Goal: Task Accomplishment & Management: Manage account settings

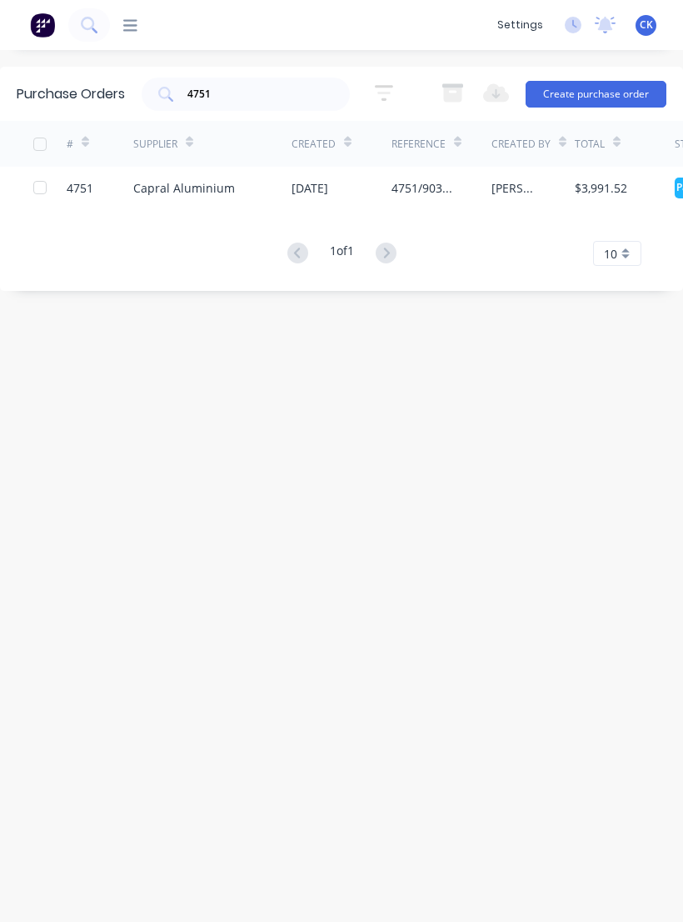
click at [300, 92] on input "4751" at bounding box center [255, 94] width 138 height 17
type input "4"
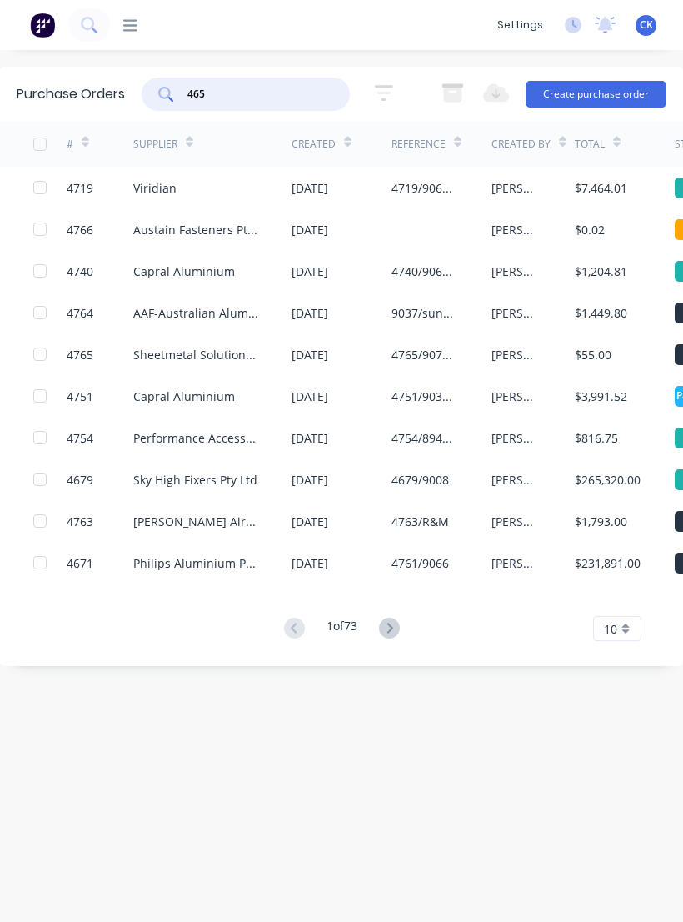
type input "4655"
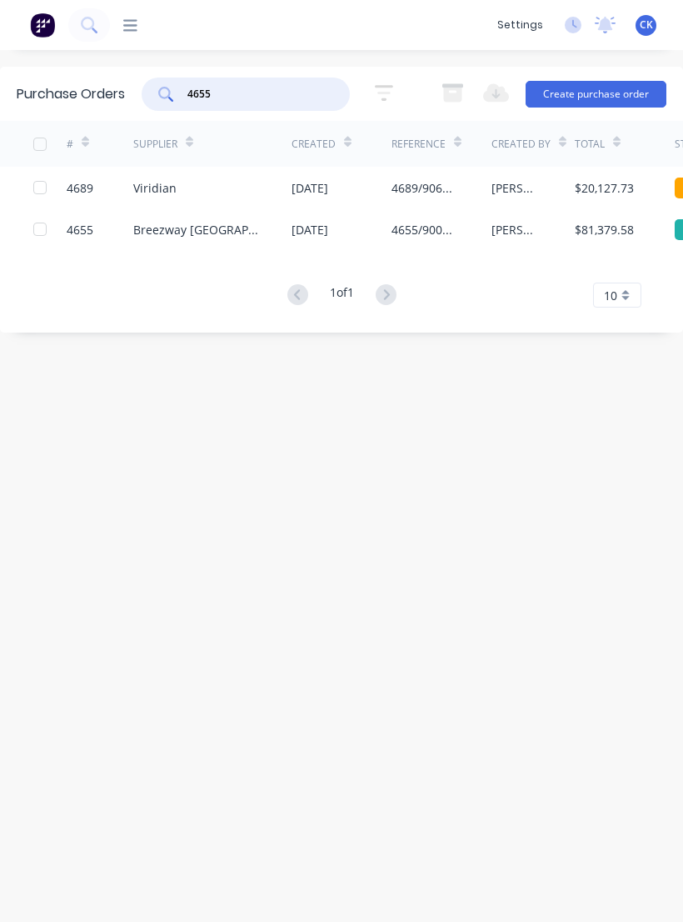
click at [164, 242] on div "Breezway [GEOGRAPHIC_DATA]" at bounding box center [212, 229] width 158 height 42
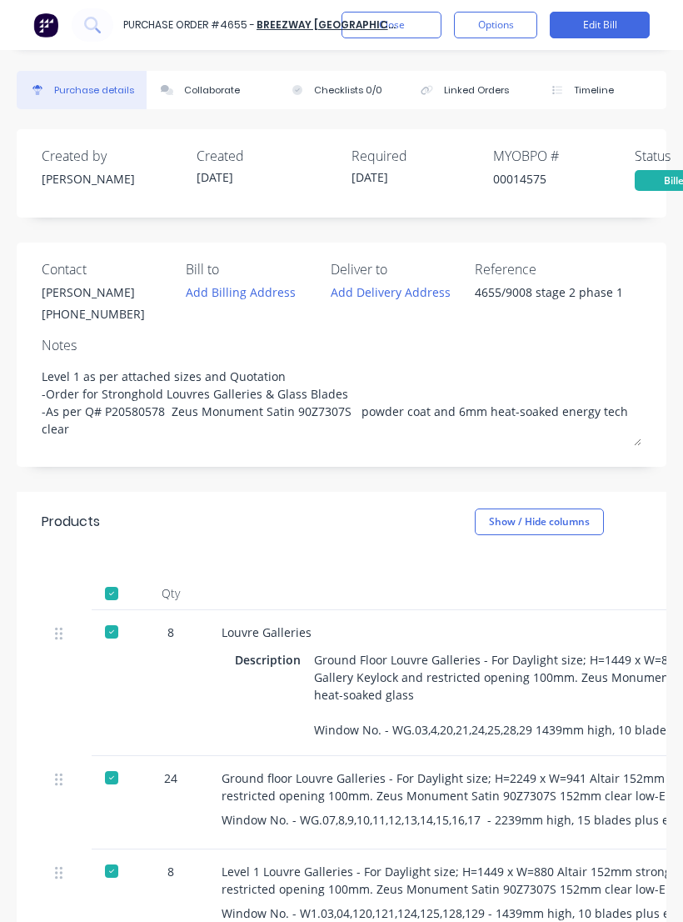
type textarea "x"
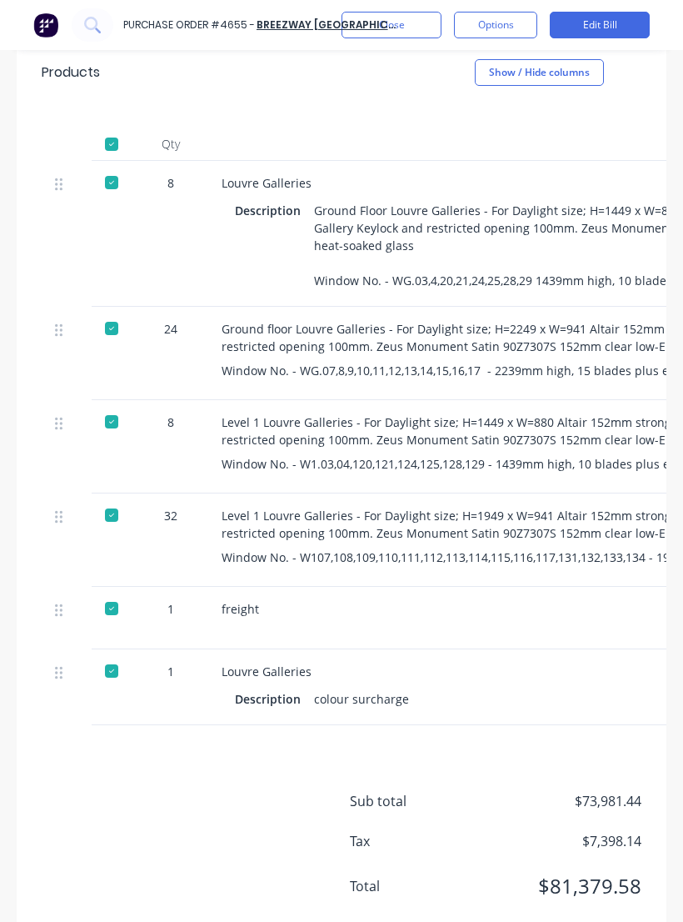
scroll to position [469, 0]
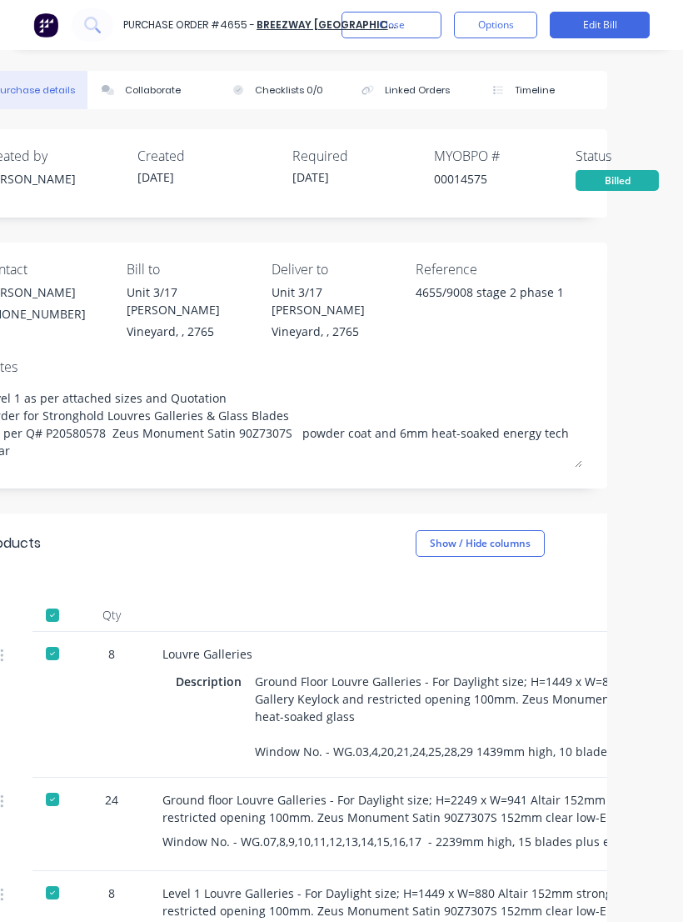
click at [402, 36] on button "Close" at bounding box center [392, 25] width 100 height 27
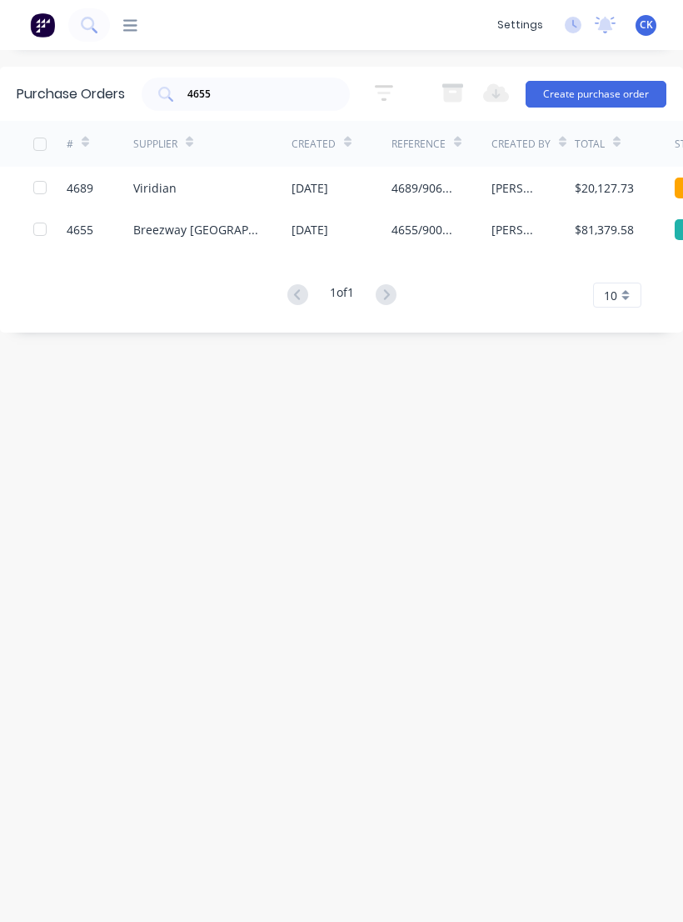
click at [243, 102] on input "4655" at bounding box center [255, 94] width 138 height 17
type input "4"
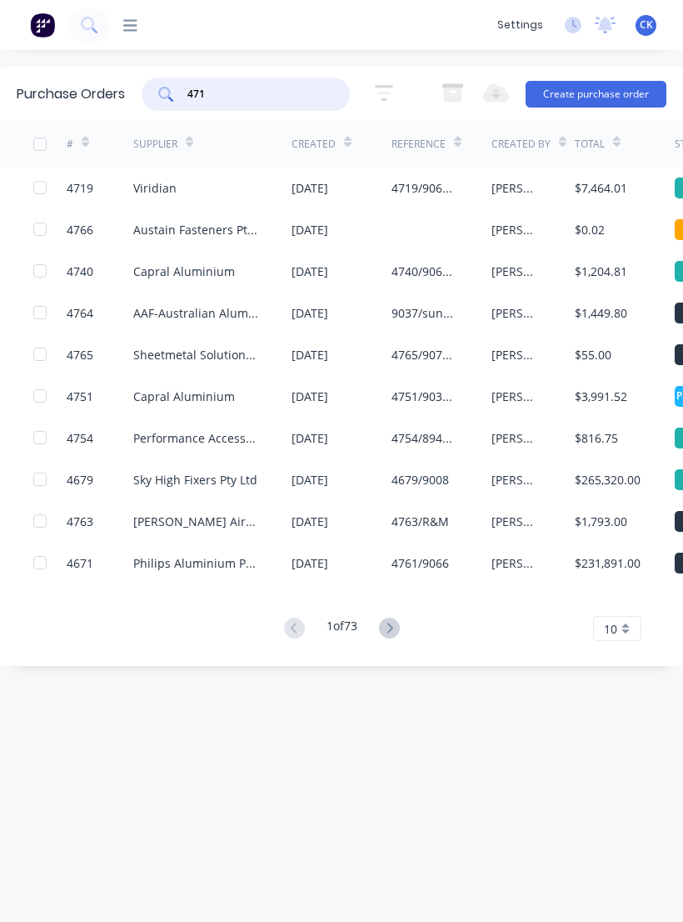
type input "4713"
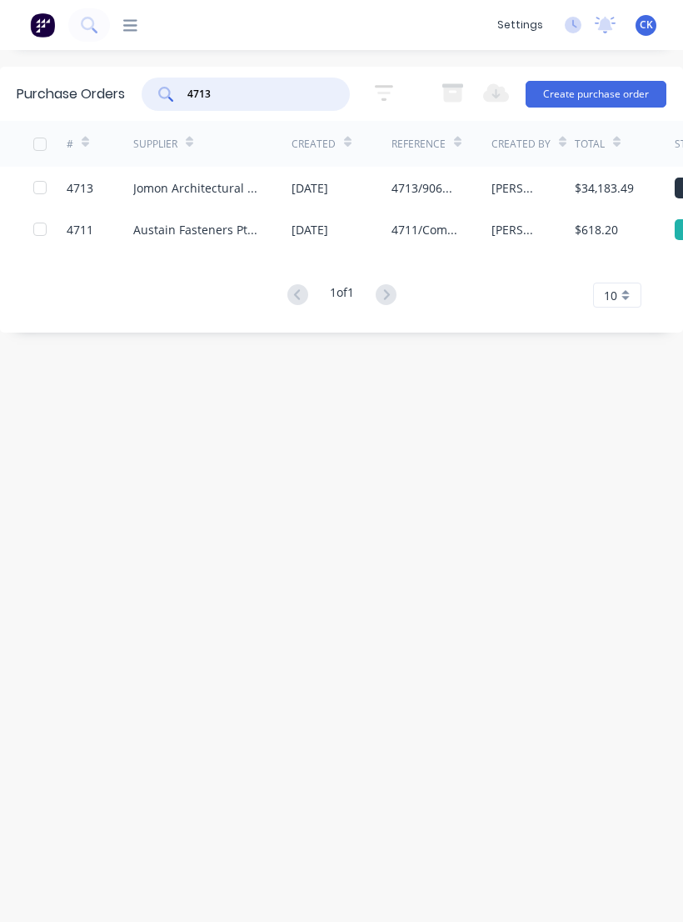
click at [188, 194] on div "Jomon Architectural Hardware Pty Ltd" at bounding box center [195, 187] width 125 height 17
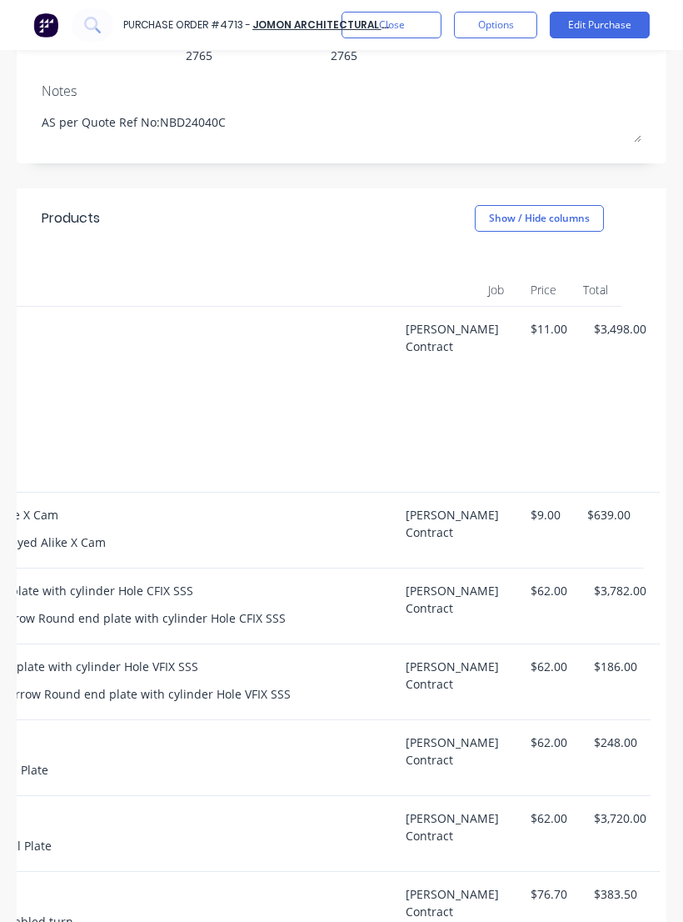
scroll to position [0, 566]
click at [622, 36] on button "Edit Purchase" at bounding box center [600, 25] width 100 height 27
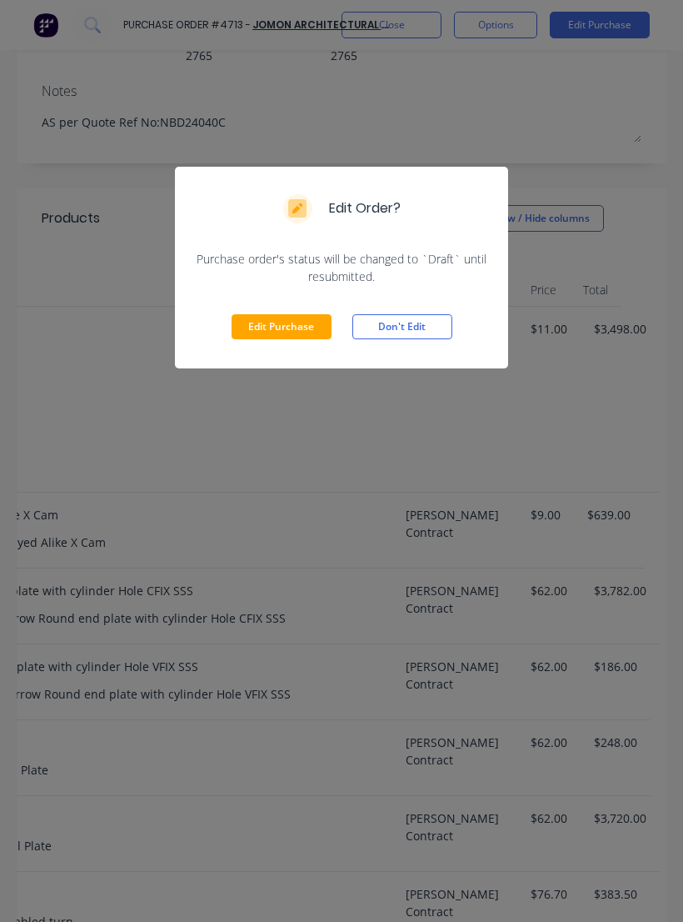
click at [293, 317] on button "Edit Purchase" at bounding box center [282, 326] width 100 height 25
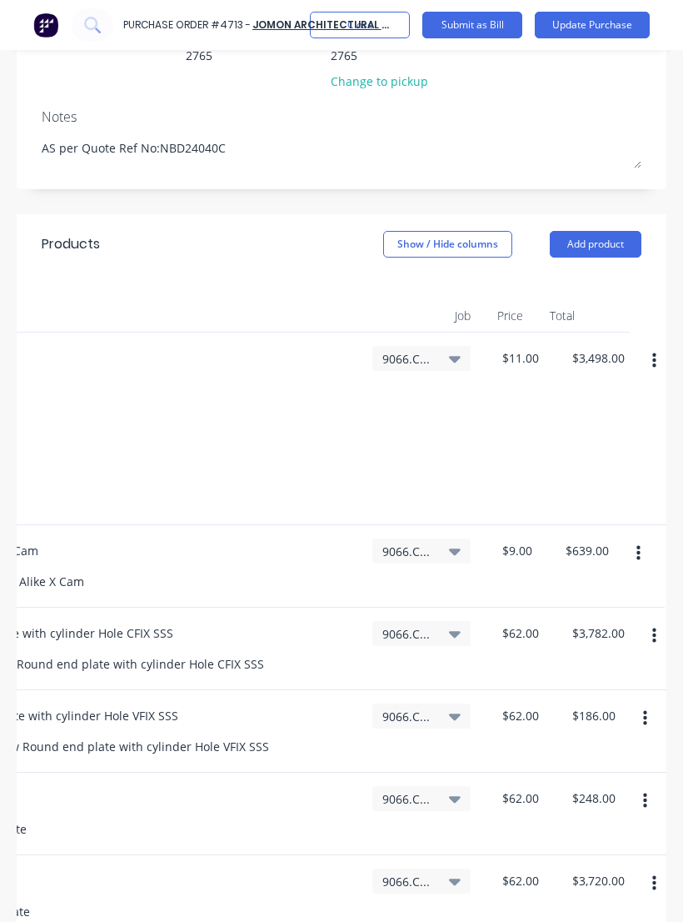
scroll to position [0, 529]
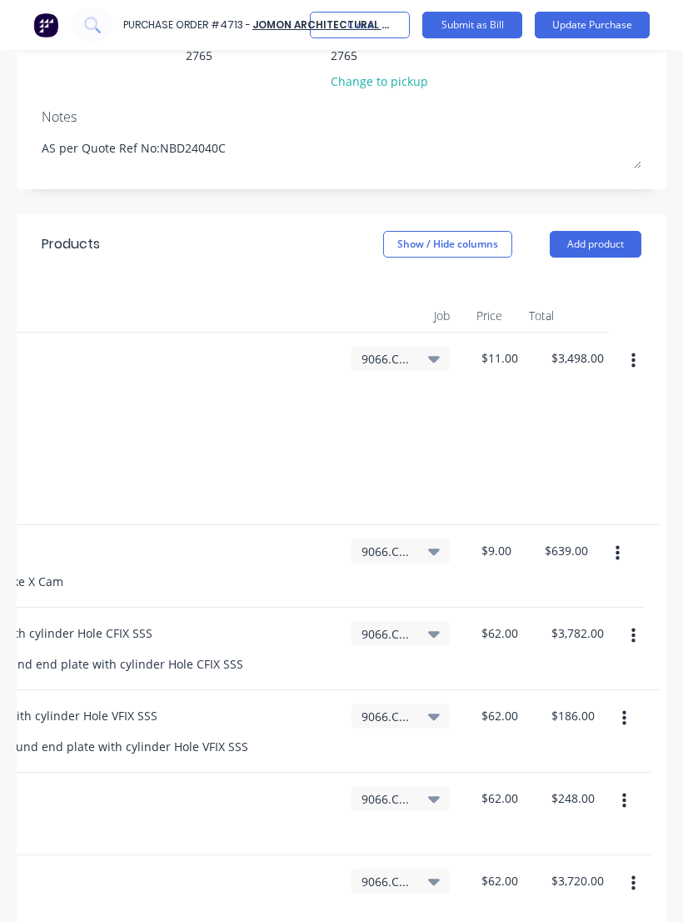
click at [636, 352] on icon "button" at bounding box center [634, 361] width 4 height 18
click at [549, 388] on button "Edit" at bounding box center [583, 404] width 142 height 33
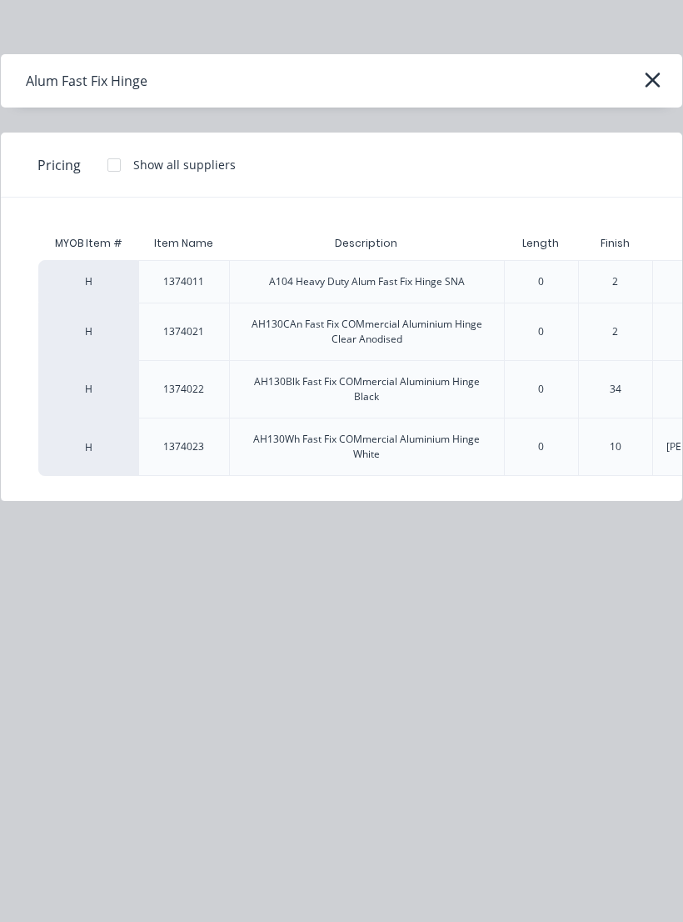
click at [641, 84] on button "button" at bounding box center [652, 80] width 27 height 27
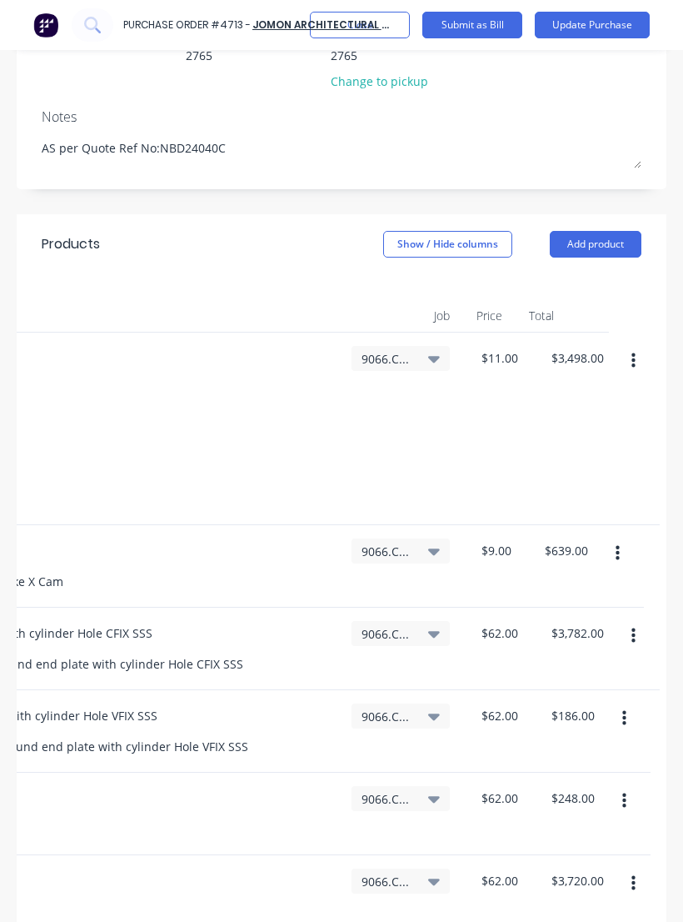
click at [626, 346] on button "button" at bounding box center [633, 361] width 39 height 30
click at [591, 422] on button "Duplicate" at bounding box center [583, 438] width 142 height 33
type textarea "x"
type input "$330.00"
type textarea "x"
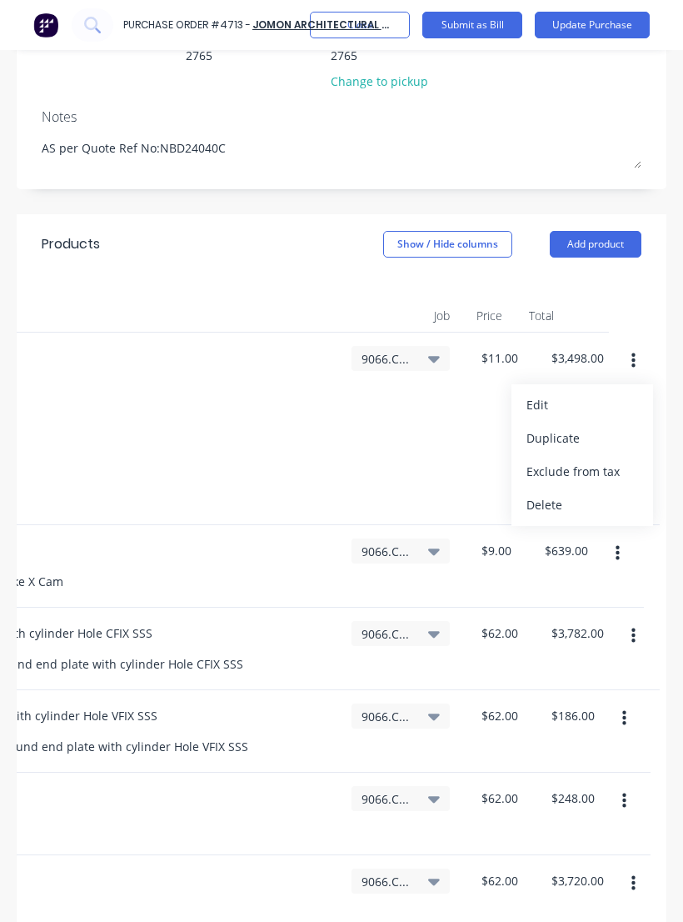
type input "3"
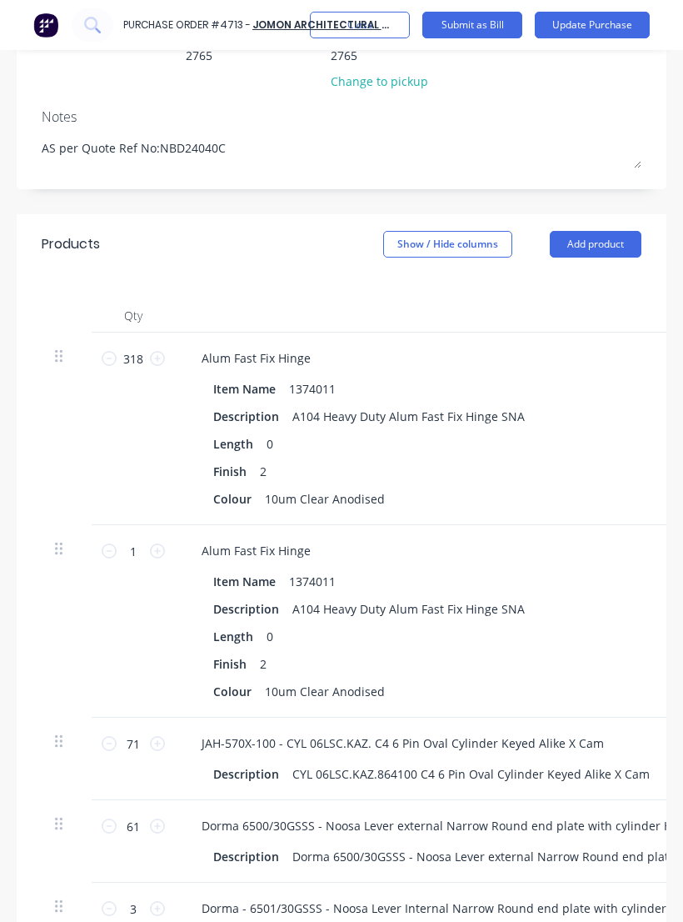
scroll to position [0, 0]
click at [112, 351] on icon at bounding box center [109, 358] width 15 height 15
type textarea "x"
type input "$3,487.00"
type textarea "x"
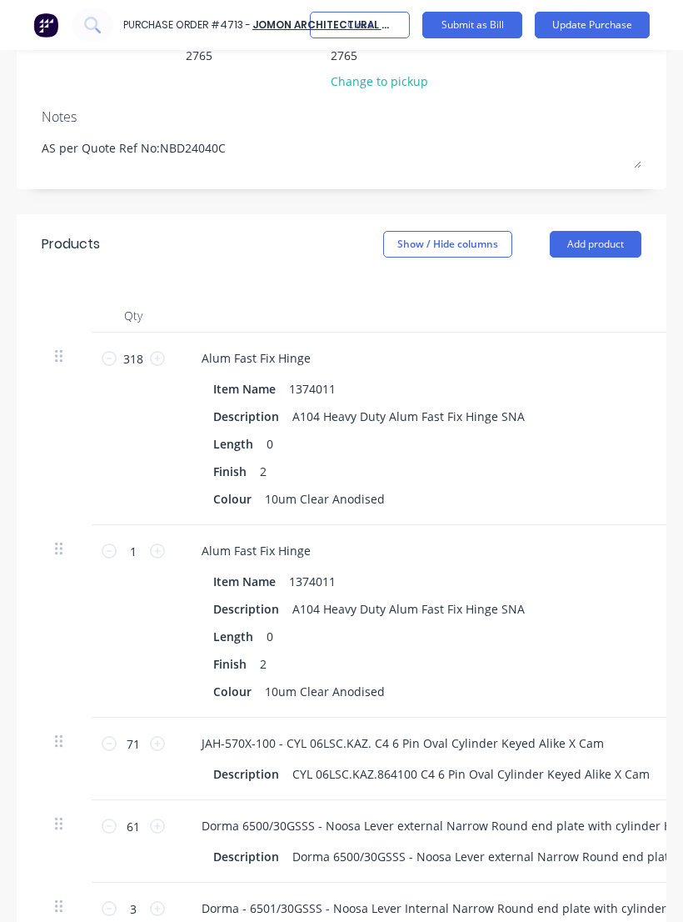
type input "317"
click at [110, 351] on icon at bounding box center [109, 358] width 15 height 15
type textarea "x"
type input "316"
type input "$3,476.00"
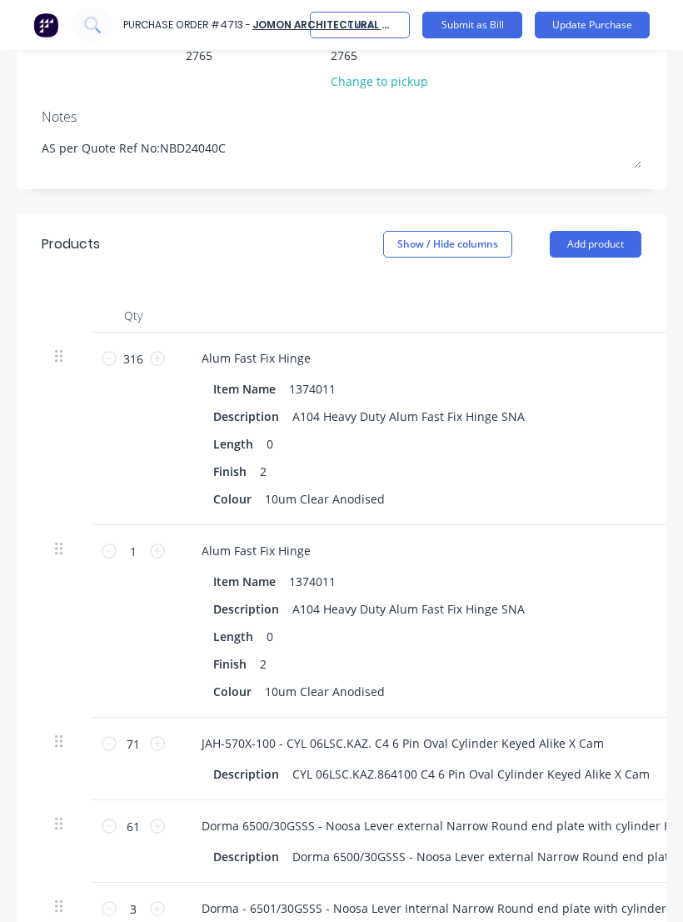
click at [110, 332] on div "316 316" at bounding box center [133, 428] width 83 height 192
click at [109, 332] on div "316 316" at bounding box center [133, 428] width 83 height 192
click at [119, 346] on input "316" at bounding box center [133, 358] width 33 height 25
type textarea "x"
type input "2"
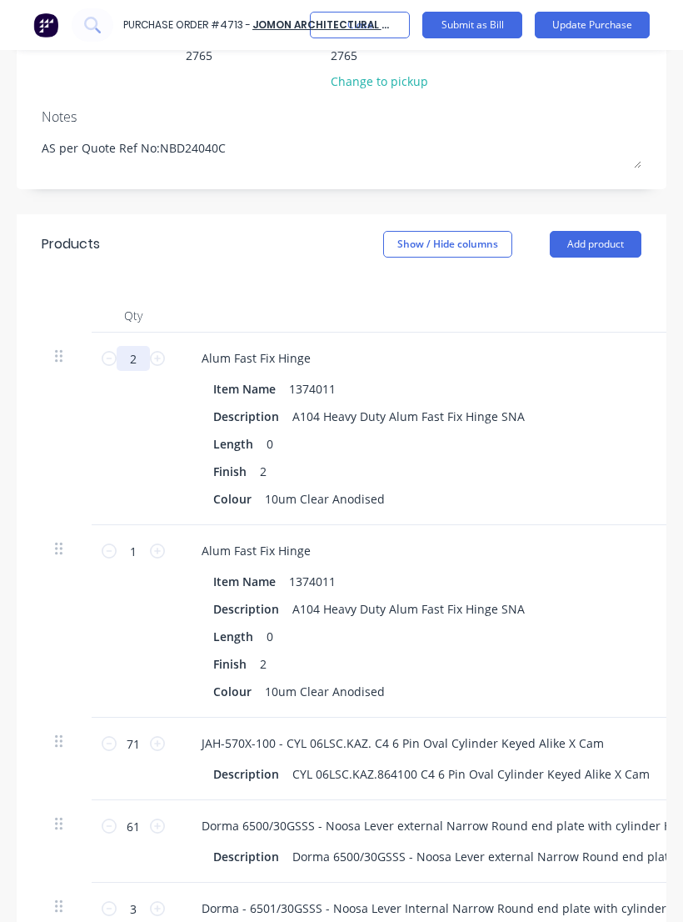
type textarea "x"
type input "$22.00"
type textarea "x"
type input "29"
type textarea "x"
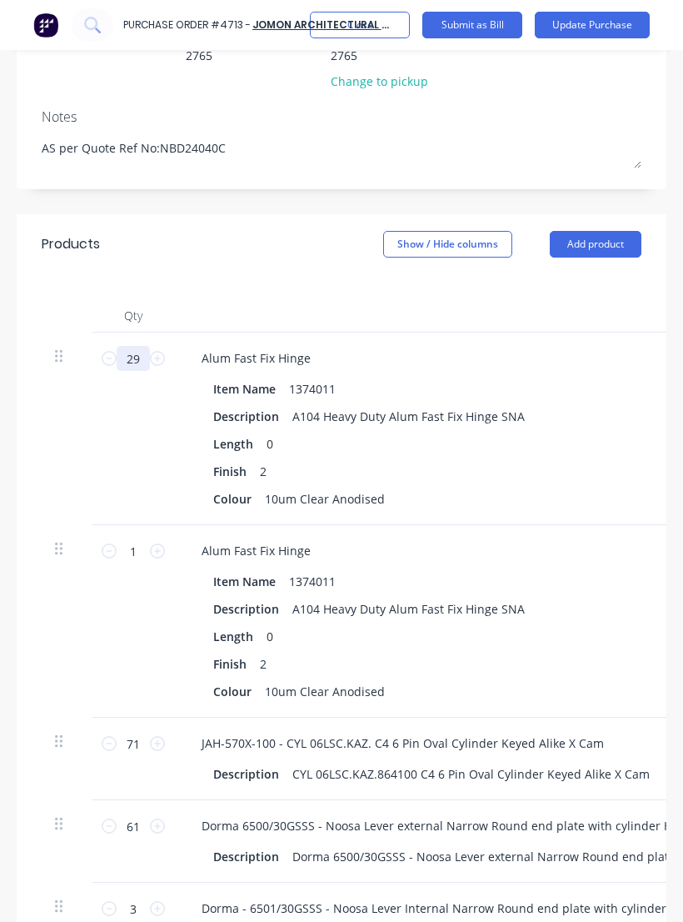
type input "$319.00"
type textarea "x"
type input "292"
type textarea "x"
type input "$3,212.00"
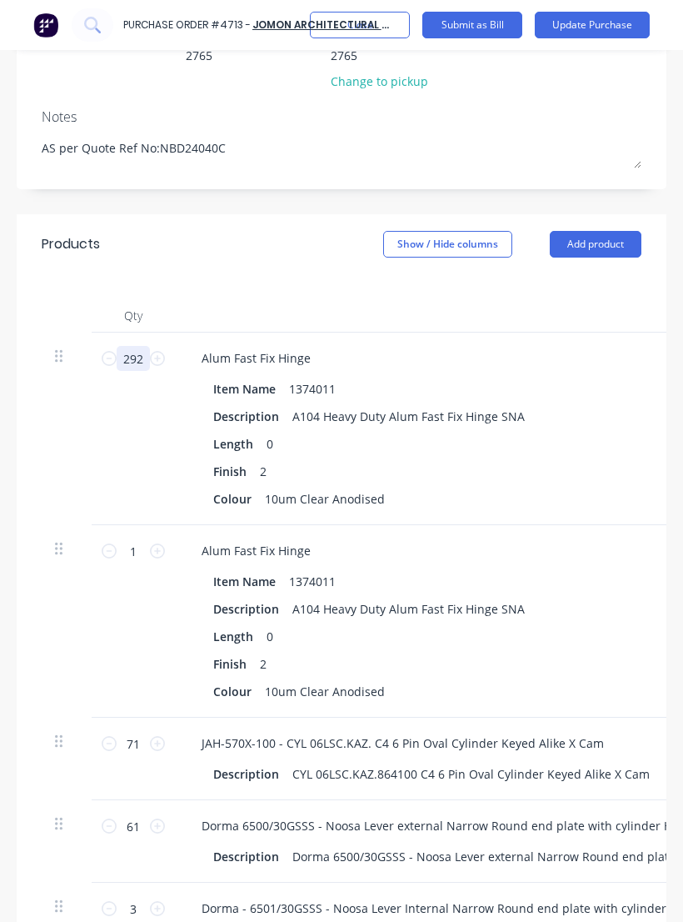
type textarea "x"
type input "292"
click at [132, 538] on input "1" at bounding box center [133, 550] width 33 height 25
type textarea "x"
type input "2"
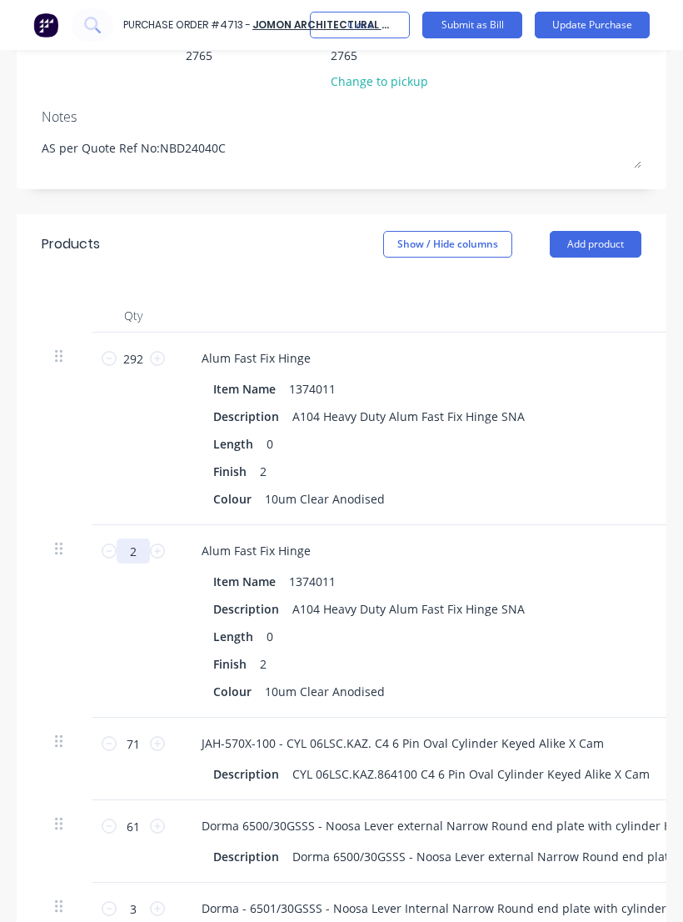
type textarea "x"
type input "$22.00"
type textarea "x"
type input "26"
type textarea "x"
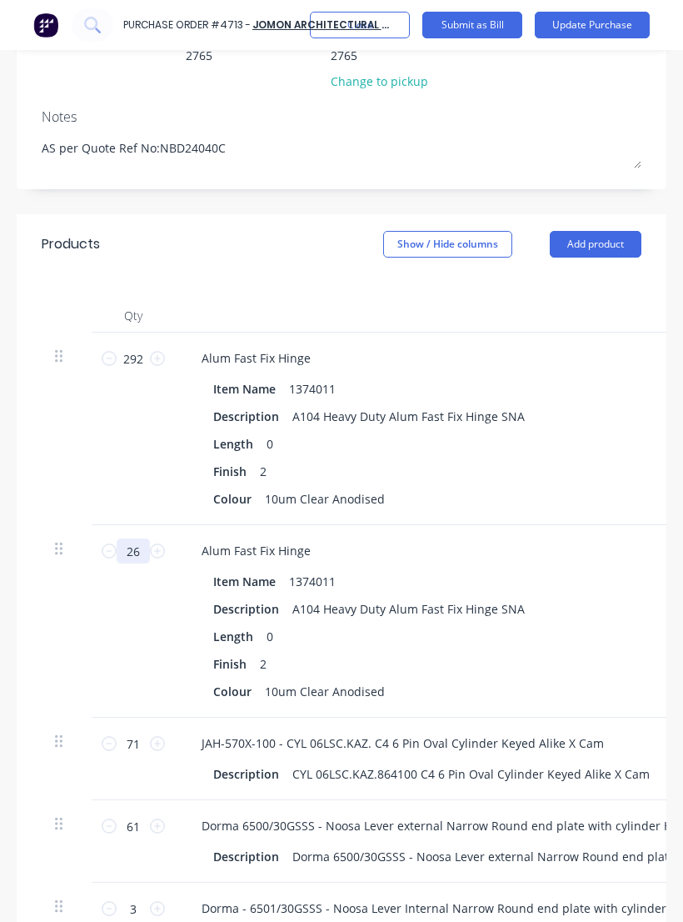
type input "$286.00"
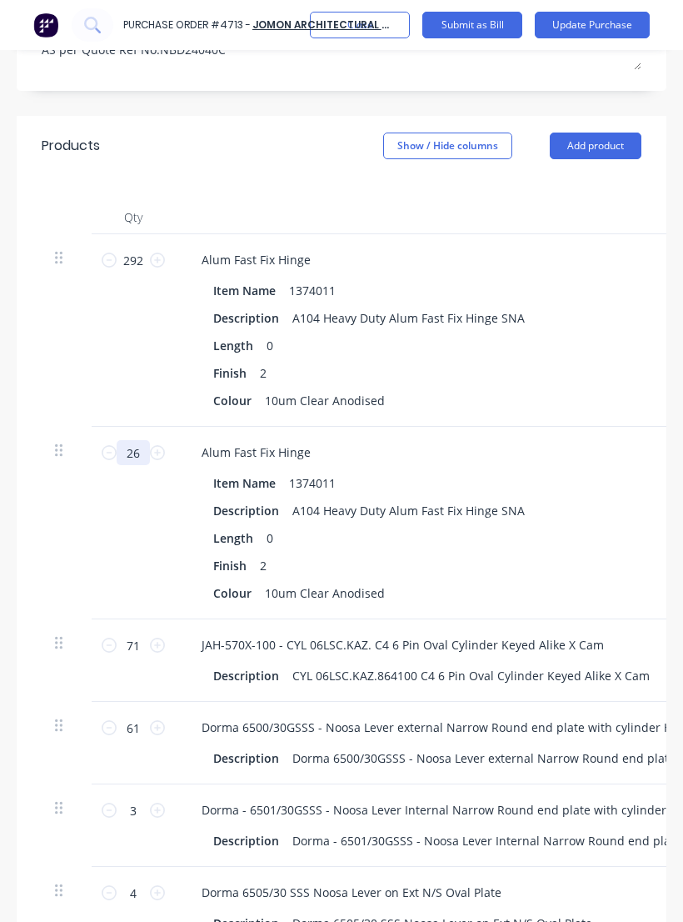
scroll to position [426, 0]
type textarea "x"
type input "26"
click at [486, 582] on div "Colour 10um Clear Anodised" at bounding box center [547, 594] width 680 height 24
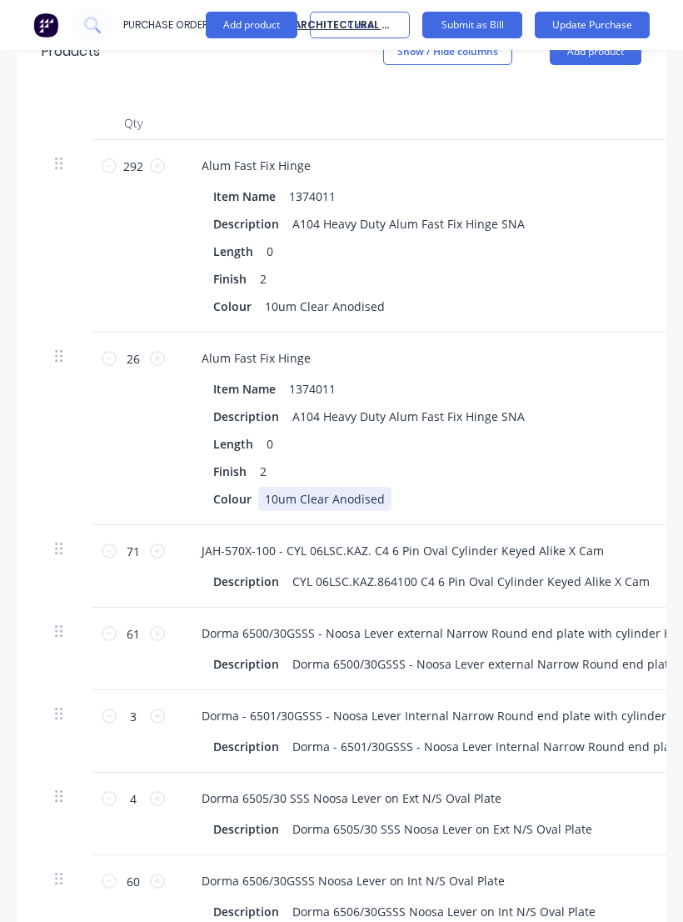
scroll to position [520, 0]
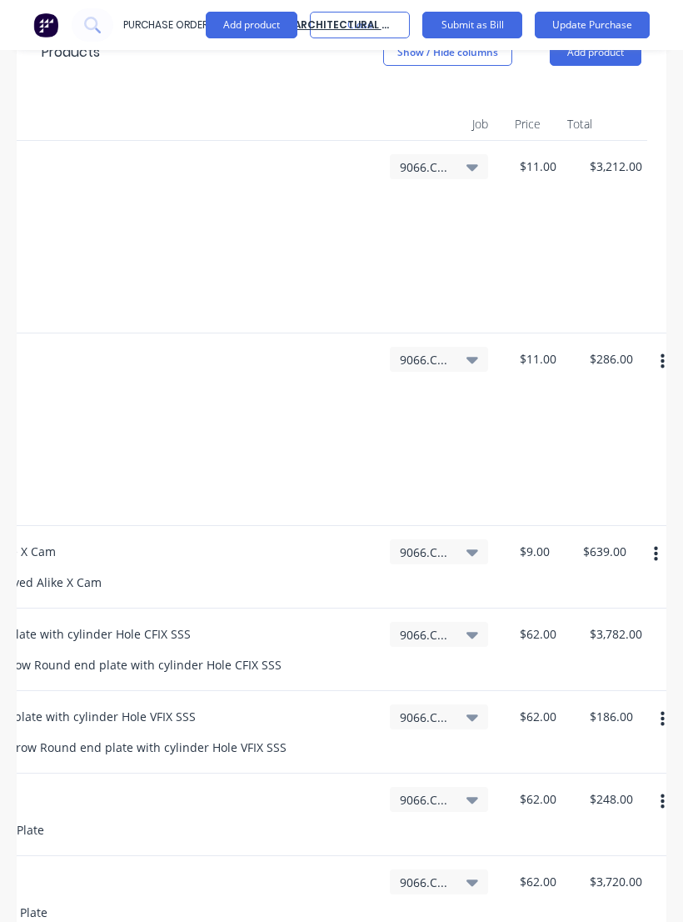
click at [601, 22] on button "Update Purchase" at bounding box center [592, 25] width 115 height 27
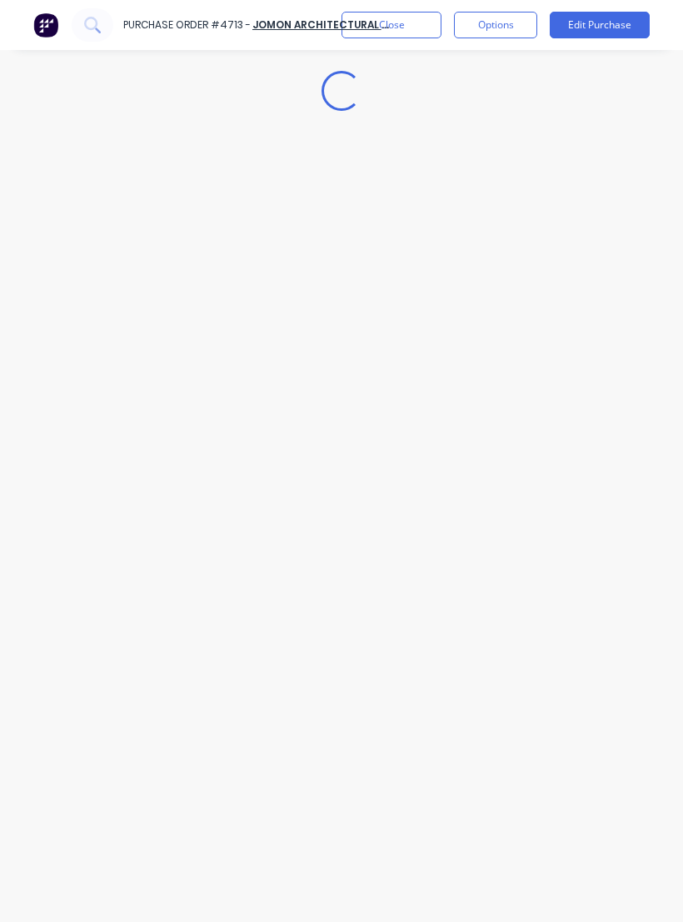
scroll to position [0, 0]
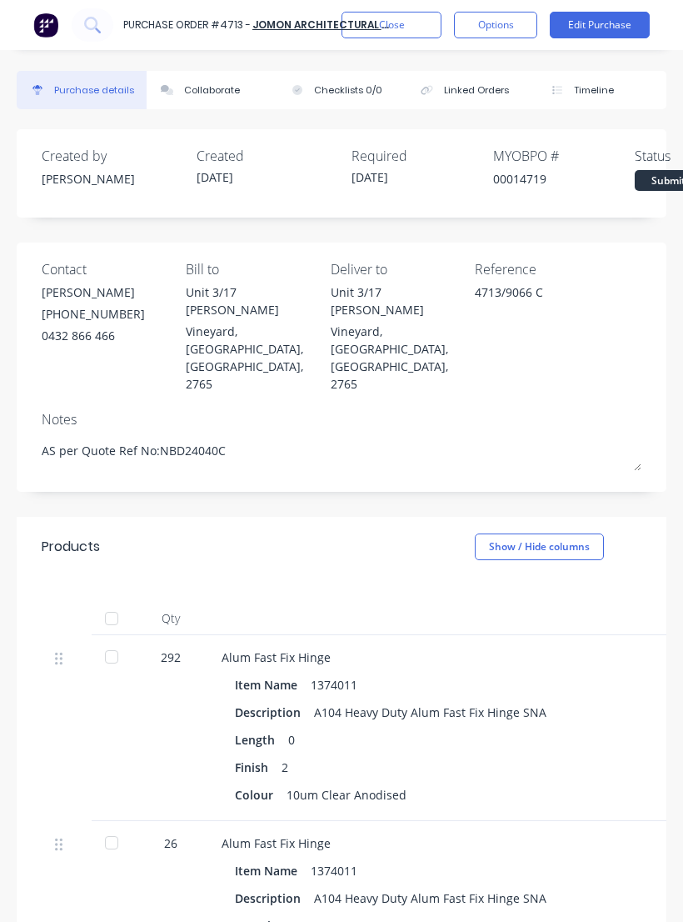
click at [114, 640] on div at bounding box center [111, 656] width 33 height 33
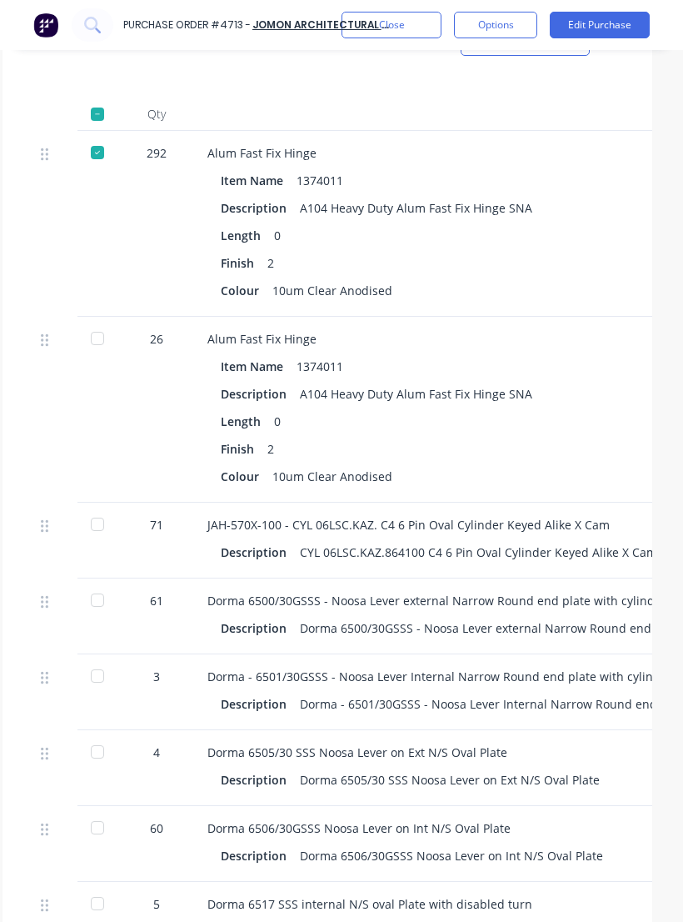
scroll to position [504, 16]
click at [517, 743] on div "Dorma 6505/30 SSS Noosa Lever on Ext N/S Oval Plate" at bounding box center [567, 751] width 723 height 17
click at [517, 730] on div "Dorma 6505/30 SSS Noosa Lever on Ext N/S Oval Plate Description Dorma 6505/30 S…" at bounding box center [567, 768] width 750 height 76
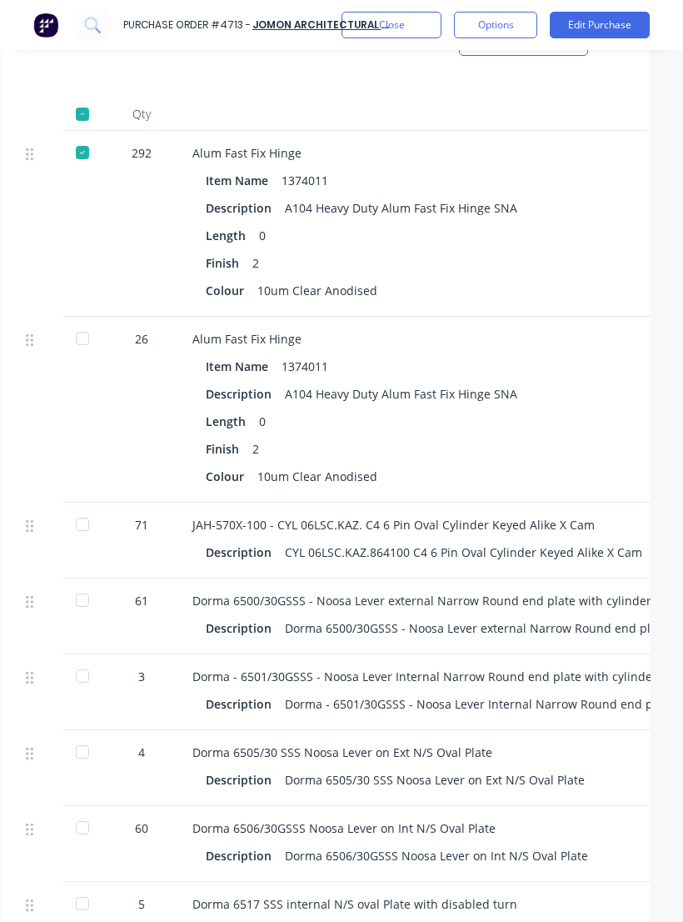
scroll to position [0, 14]
click at [86, 507] on div at bounding box center [81, 523] width 33 height 33
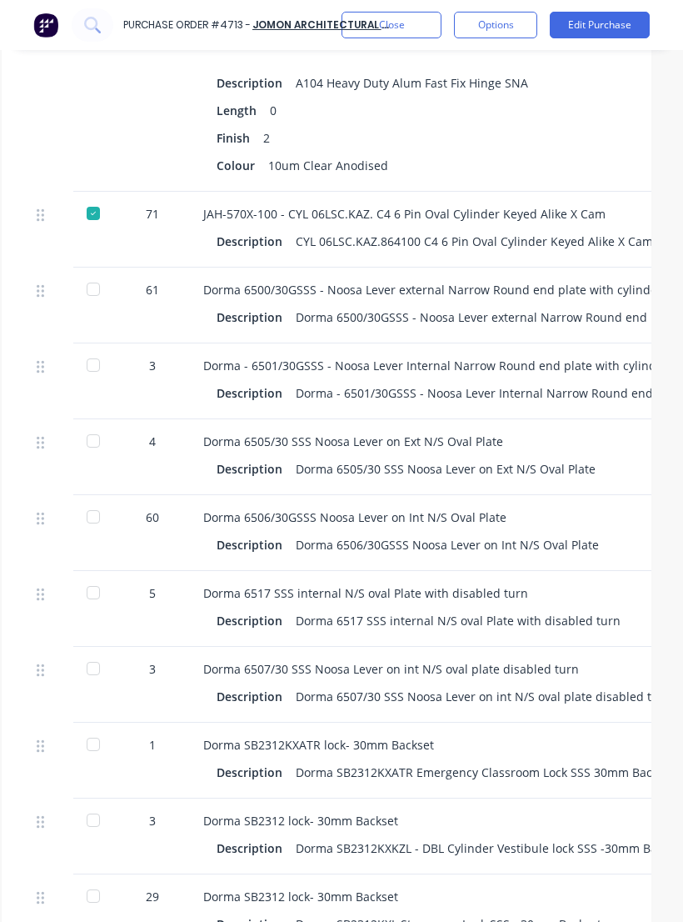
scroll to position [0, 1]
click at [597, 33] on button "Edit Purchase" at bounding box center [600, 25] width 100 height 27
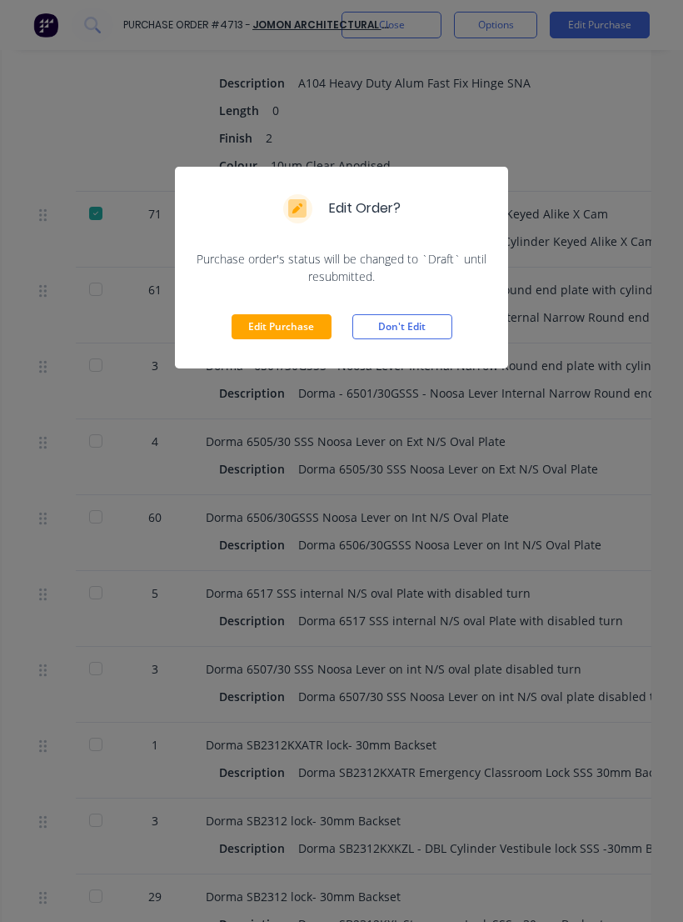
click at [279, 335] on button "Edit Purchase" at bounding box center [282, 326] width 100 height 25
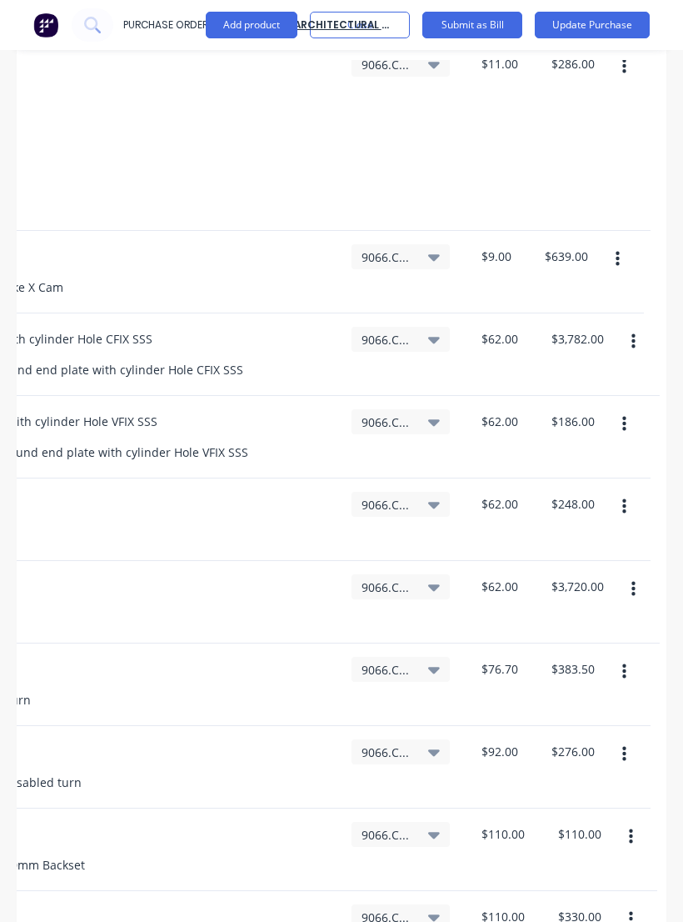
scroll to position [0, 587]
click at [638, 327] on button "button" at bounding box center [633, 342] width 39 height 30
click at [576, 402] on button "Duplicate" at bounding box center [583, 418] width 142 height 33
type textarea "x"
type input "$330.00"
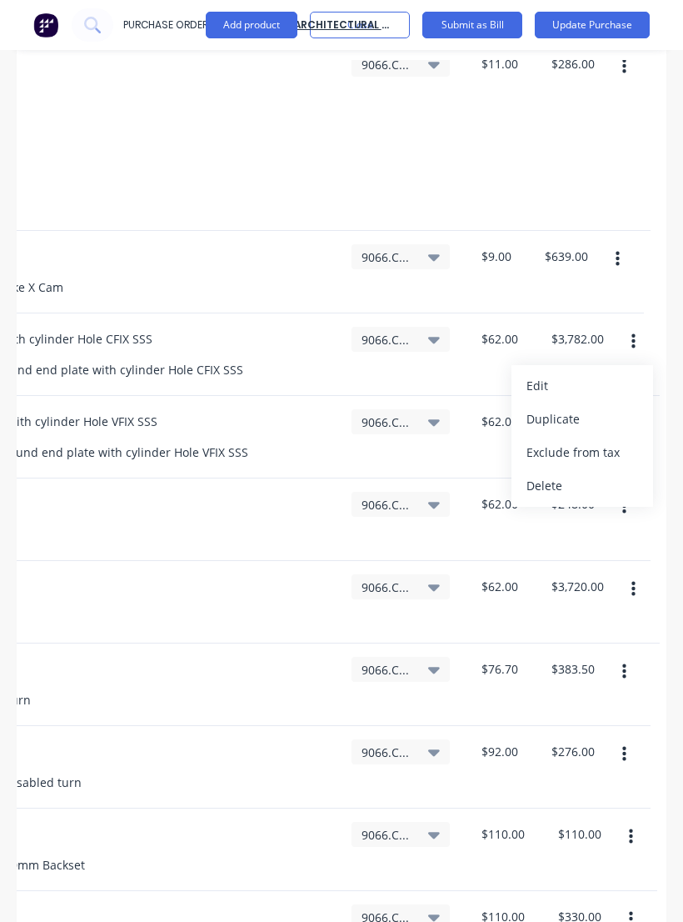
type textarea "x"
type input "3"
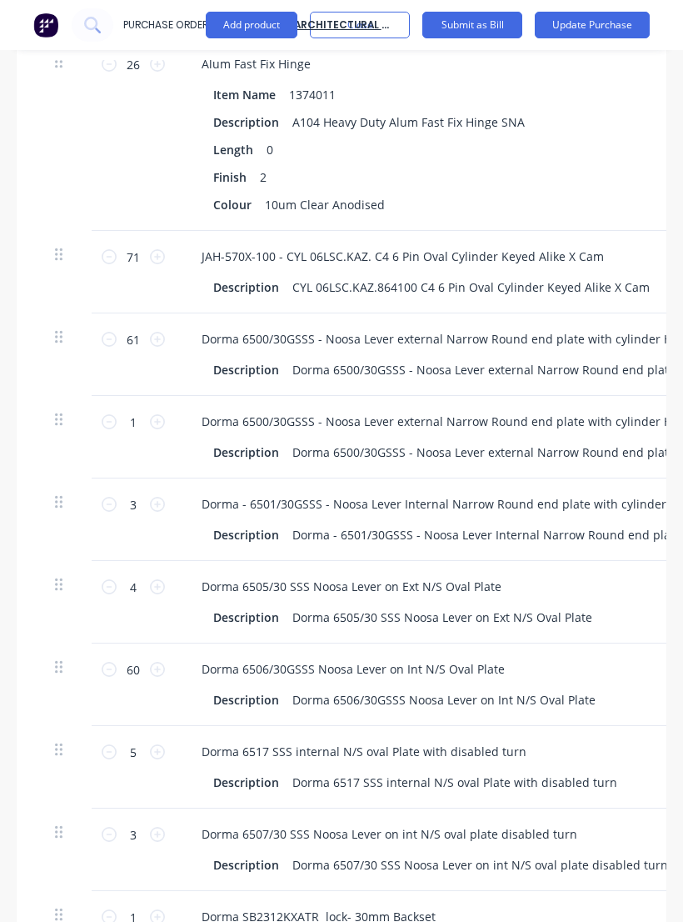
scroll to position [0, 0]
click at [162, 414] on icon at bounding box center [157, 421] width 15 height 15
type textarea "x"
type input "$124.00"
type textarea "x"
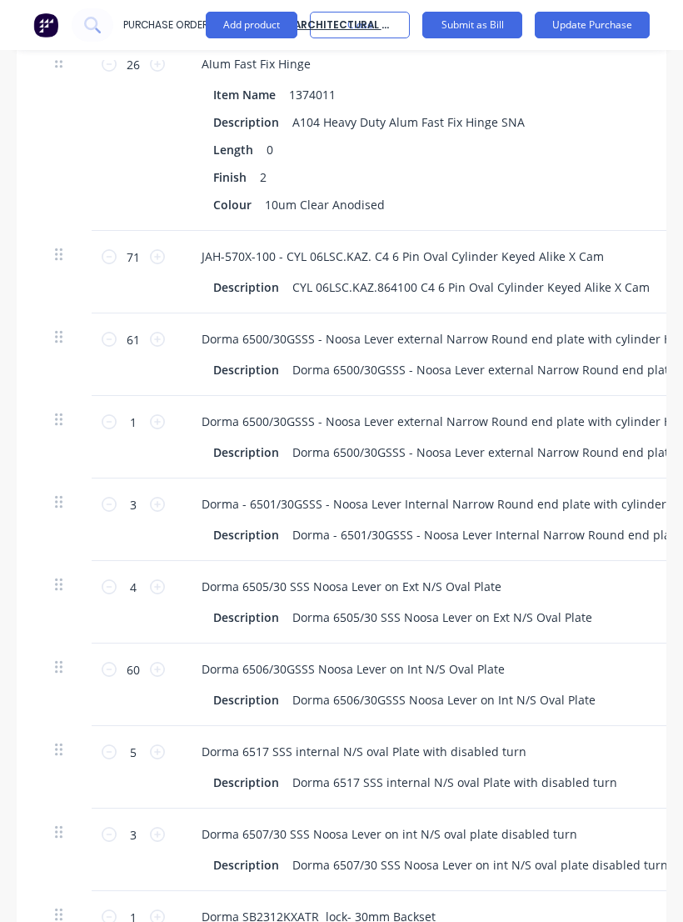
type input "2"
click at [108, 332] on icon at bounding box center [109, 339] width 15 height 15
type textarea "x"
type input "$3,720.00"
type textarea "x"
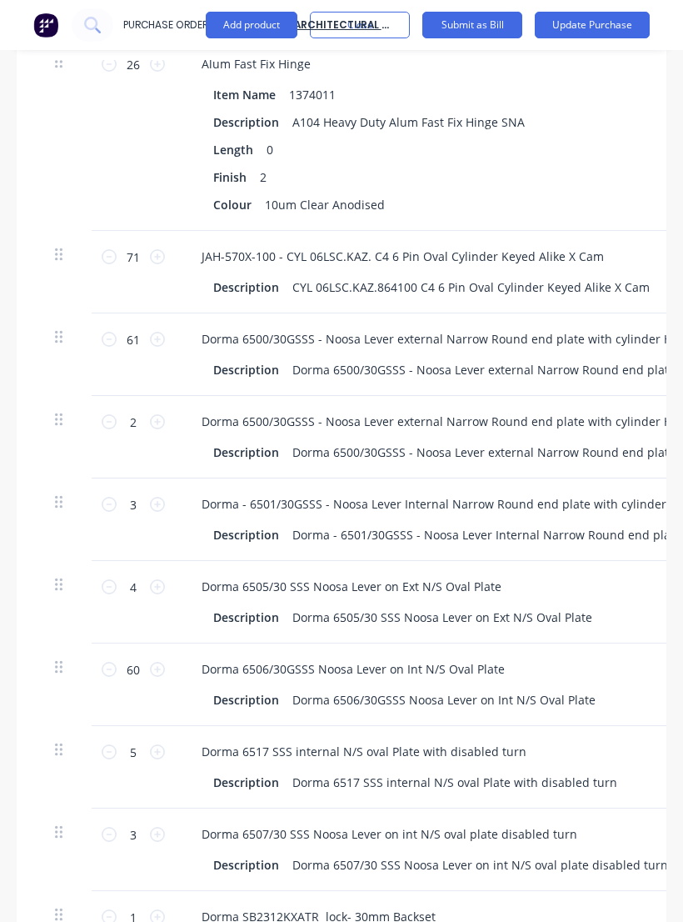
type input "60"
click at [108, 332] on icon at bounding box center [109, 339] width 15 height 15
type textarea "x"
type input "$3,658.00"
type textarea "x"
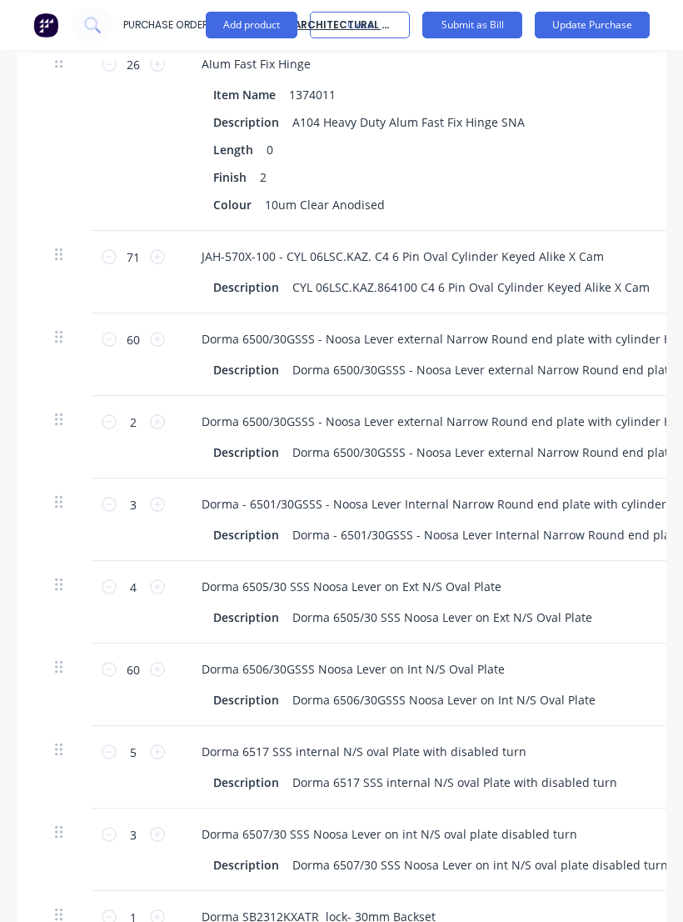
type input "59"
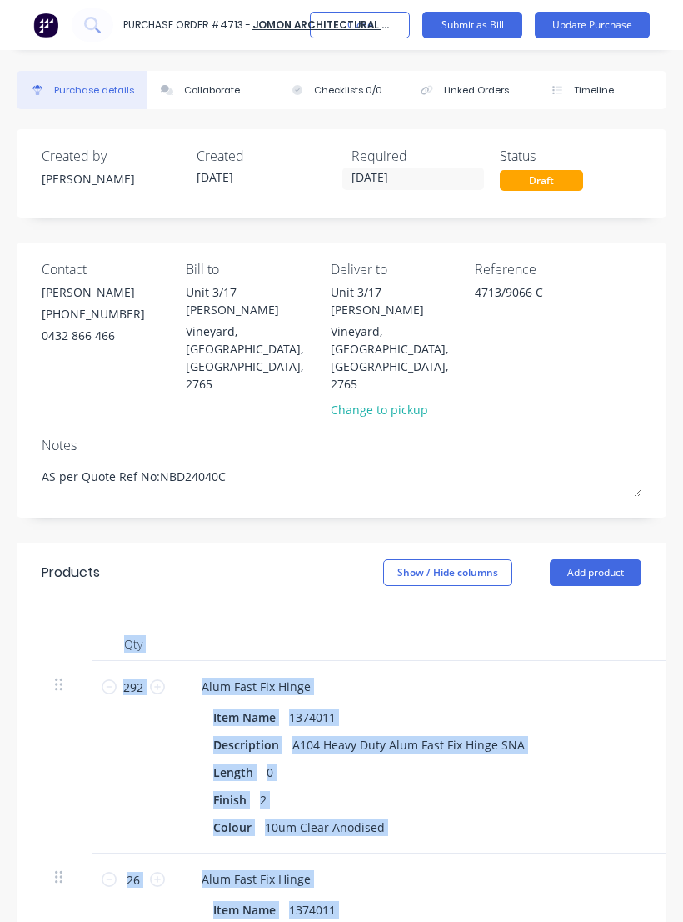
click at [563, 459] on textarea "AS per Quote Ref No:NBD24040C" at bounding box center [342, 477] width 600 height 37
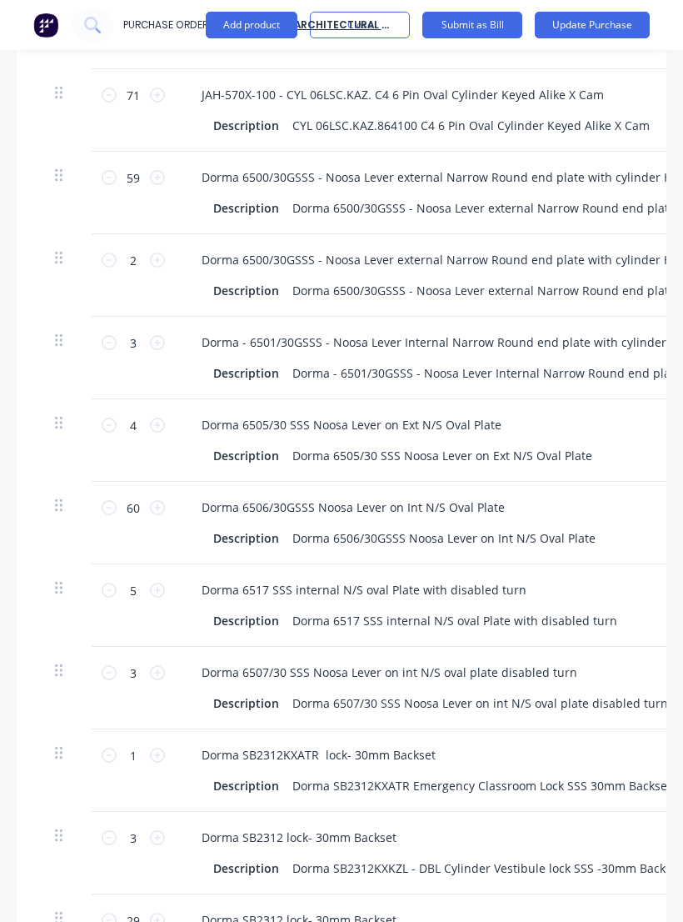
scroll to position [994, 0]
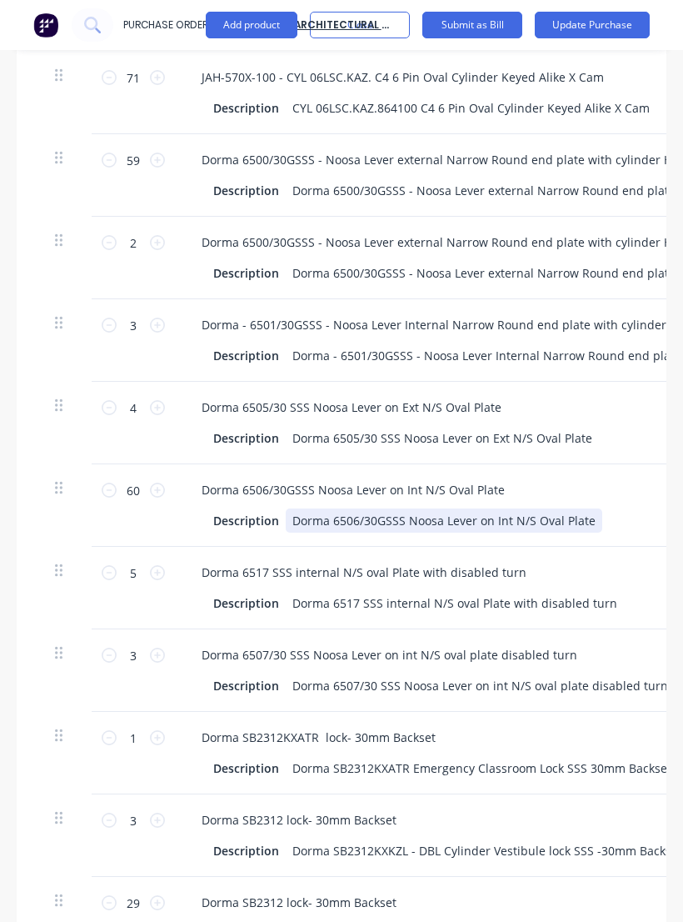
click at [639, 508] on div "Description Dorma 6506/30GSSS Noosa Lever on Int N/S Oval Plate" at bounding box center [547, 520] width 680 height 24
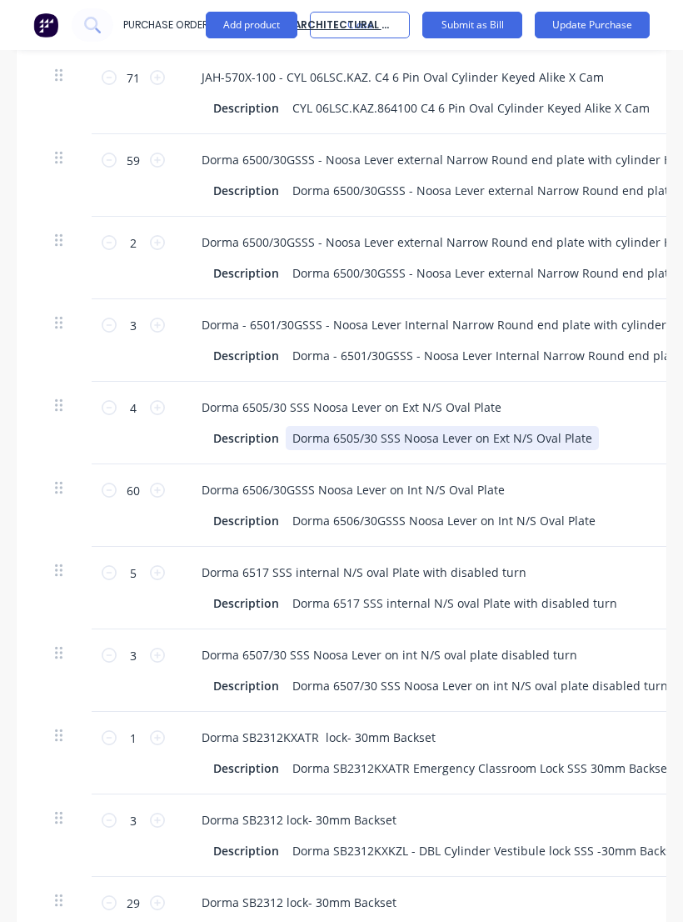
click at [638, 405] on div "Dorma 6505/30 SSS Noosa Lever on Ext N/S Oval Plate Description Dorma 6505/30 S…" at bounding box center [550, 423] width 750 height 82
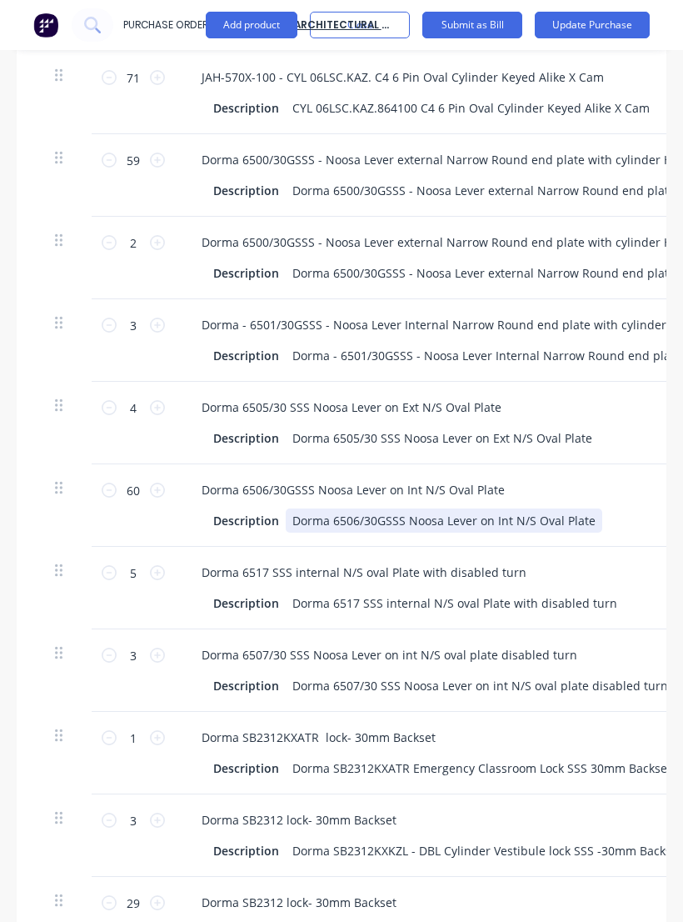
click at [646, 464] on div "Dorma 6506/30GSSS Noosa Lever on Int N/S Oval Plate Description Dorma 6506/30GS…" at bounding box center [550, 505] width 750 height 82
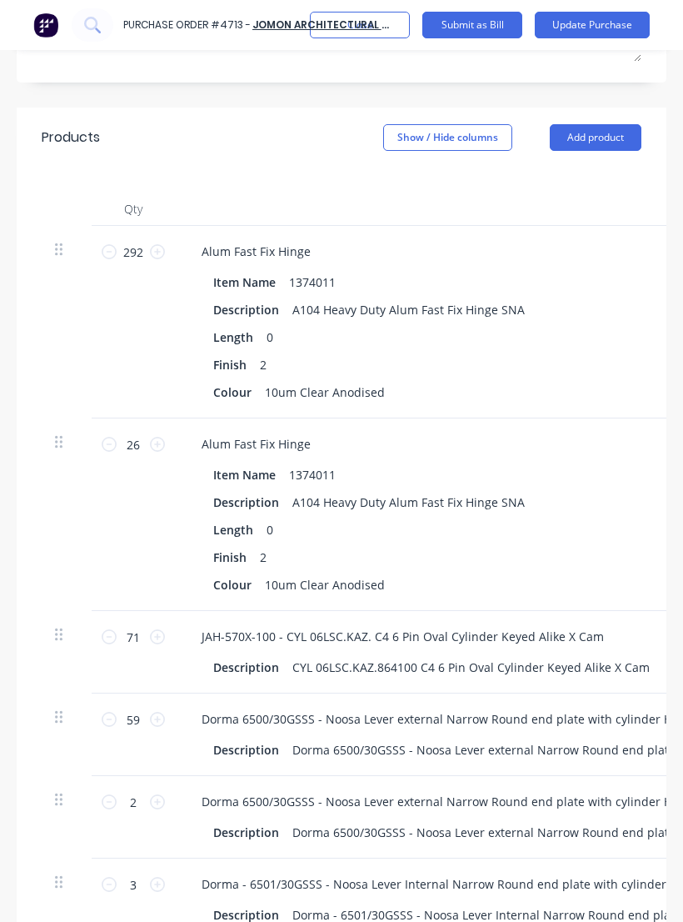
scroll to position [434, 0]
click at [604, 30] on button "Update Purchase" at bounding box center [592, 25] width 115 height 27
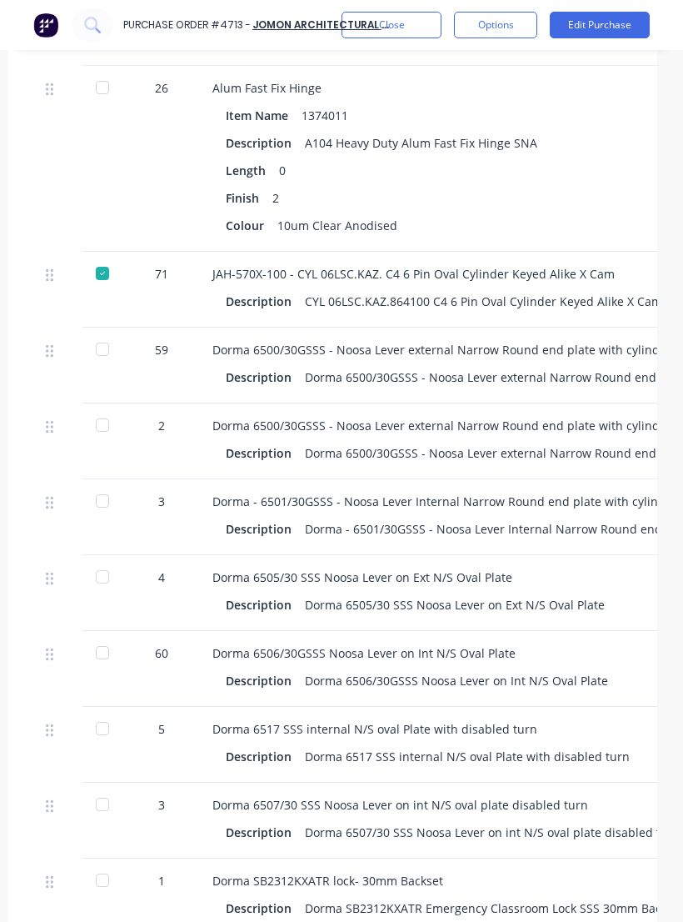
scroll to position [768, 8]
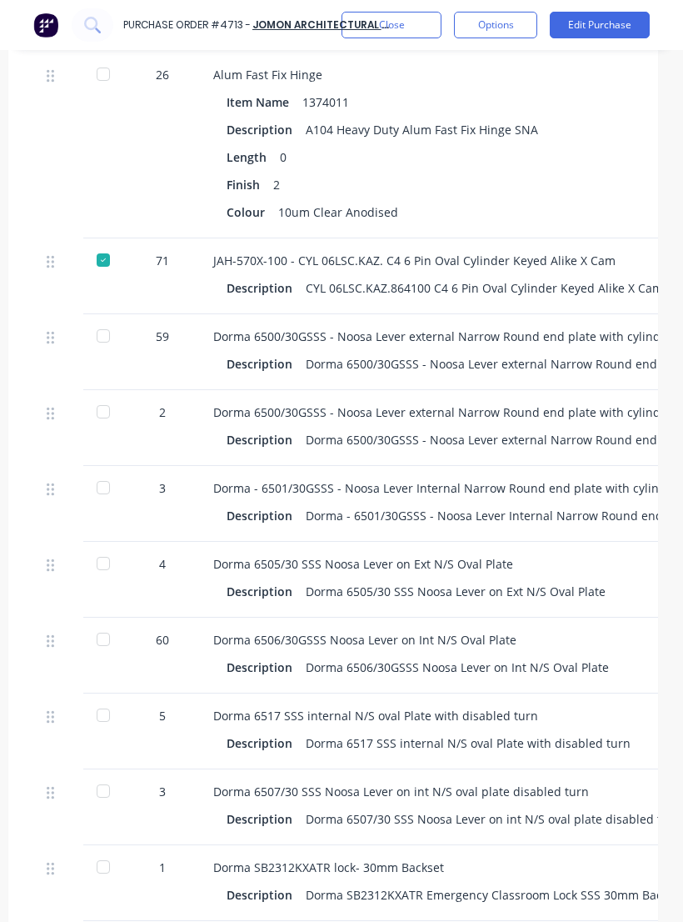
click at [576, 707] on div "Dorma 6517 SSS internal N/S oval Plate with disabled turn" at bounding box center [574, 715] width 723 height 17
click at [111, 319] on div at bounding box center [103, 335] width 33 height 33
click at [98, 471] on div at bounding box center [103, 487] width 33 height 33
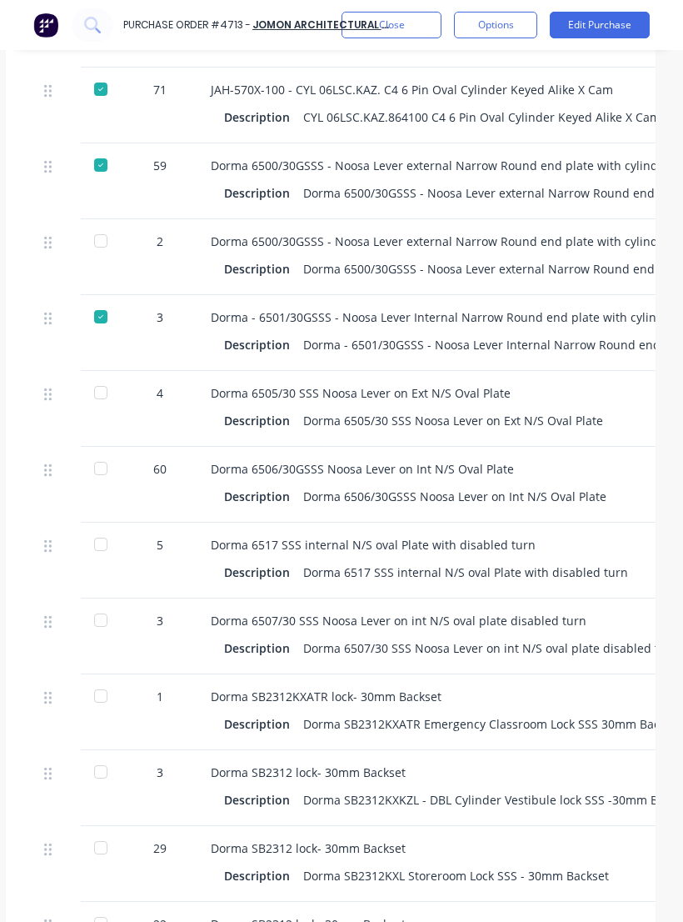
scroll to position [943, 11]
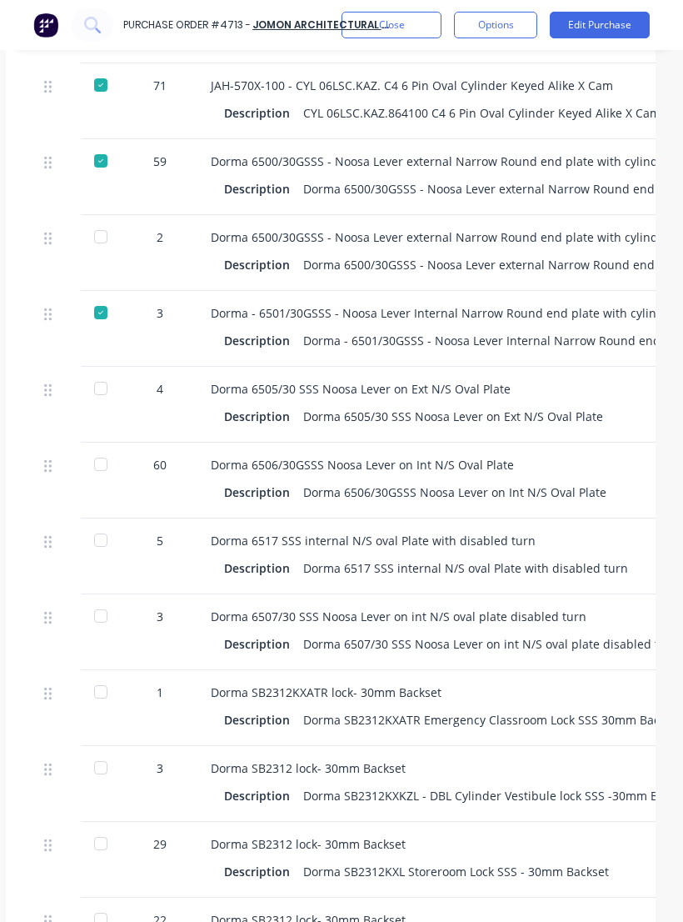
click at [102, 372] on div at bounding box center [100, 388] width 33 height 33
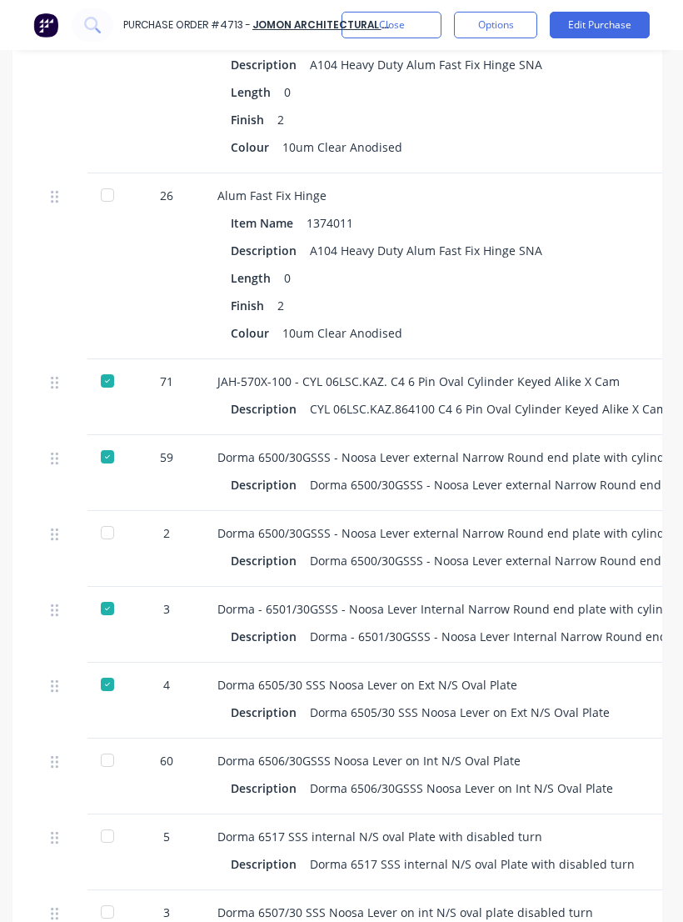
scroll to position [643, 4]
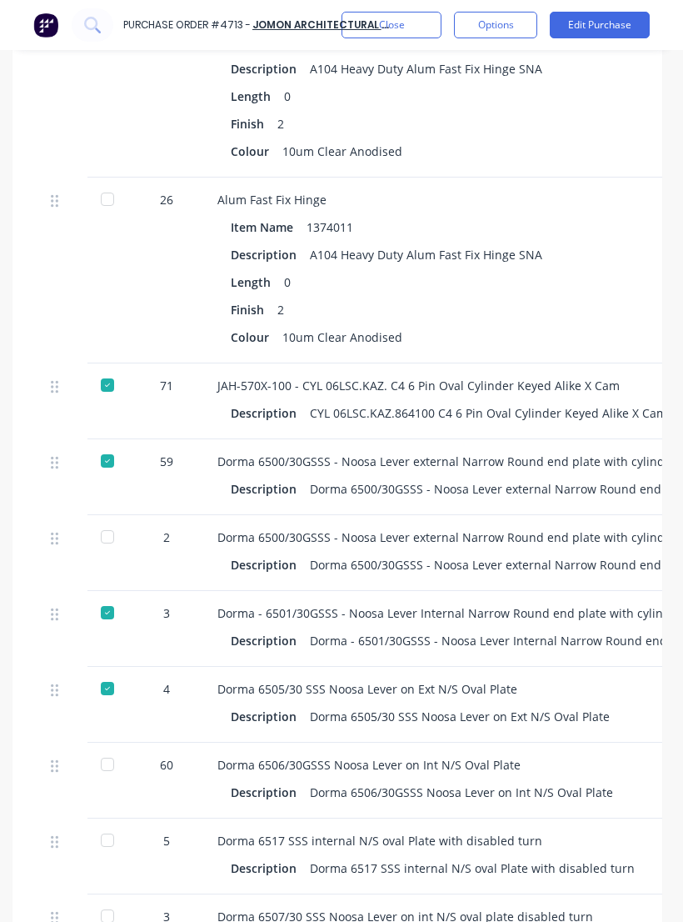
click at [495, 742] on div "Dorma 6506/30GSSS Noosa Lever on Int N/S Oval Plate Description Dorma 6506/30GS…" at bounding box center [579, 780] width 750 height 76
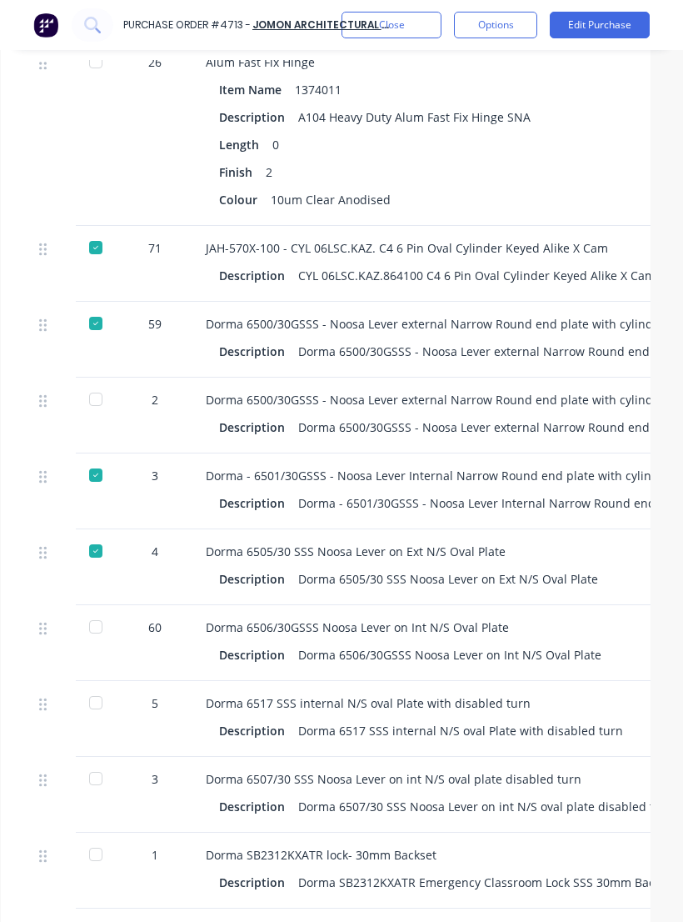
scroll to position [781, 17]
click at [101, 686] on div at bounding box center [94, 702] width 33 height 33
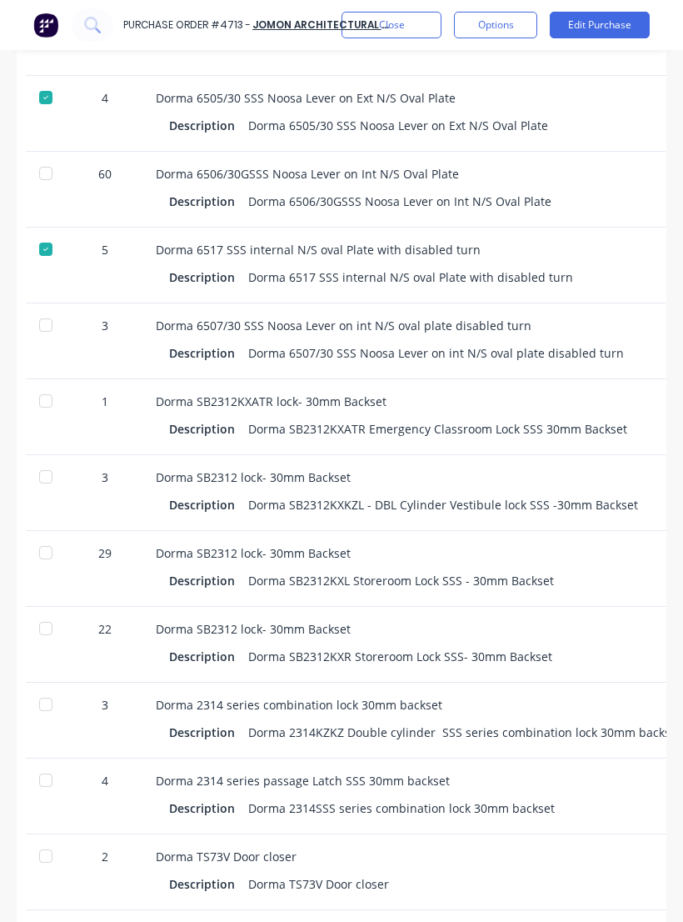
scroll to position [0, 55]
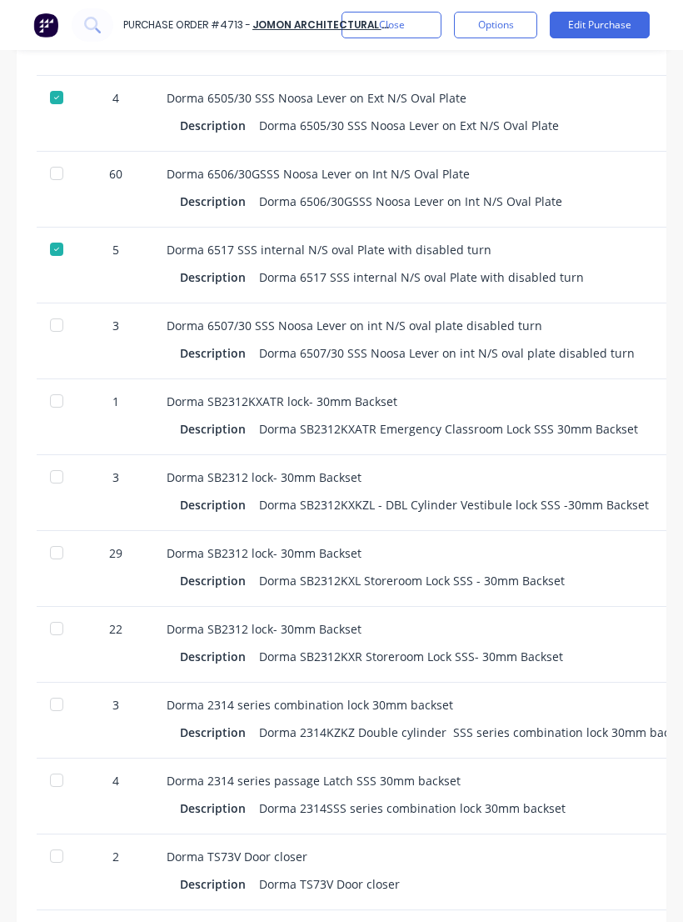
click at [58, 384] on div at bounding box center [56, 400] width 33 height 33
click at [64, 460] on div at bounding box center [56, 476] width 33 height 33
click at [54, 536] on div at bounding box center [56, 552] width 33 height 33
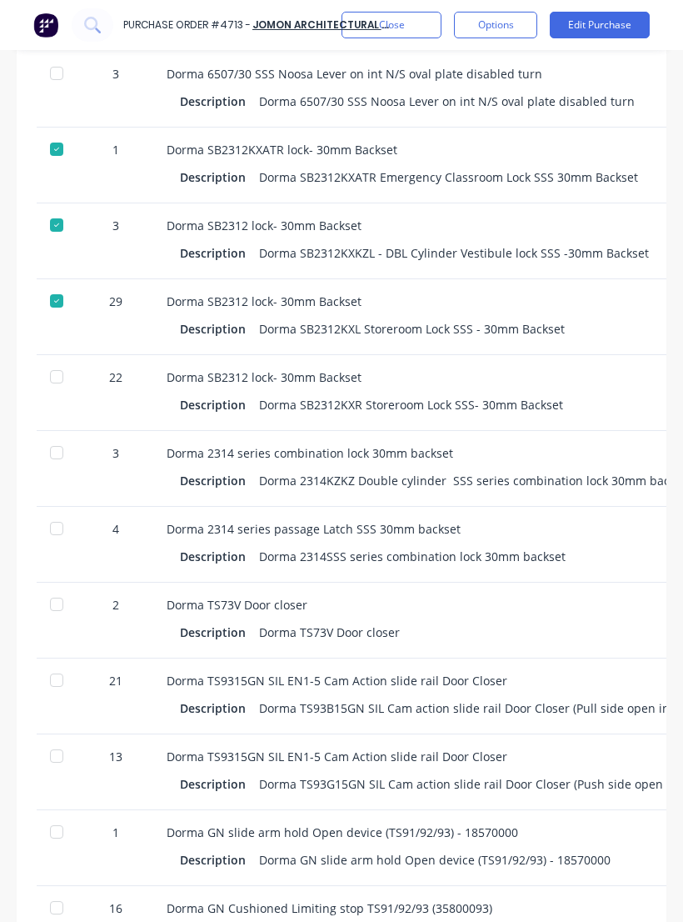
scroll to position [1486, 0]
click at [66, 435] on div at bounding box center [56, 451] width 33 height 33
click at [60, 511] on div at bounding box center [56, 527] width 33 height 33
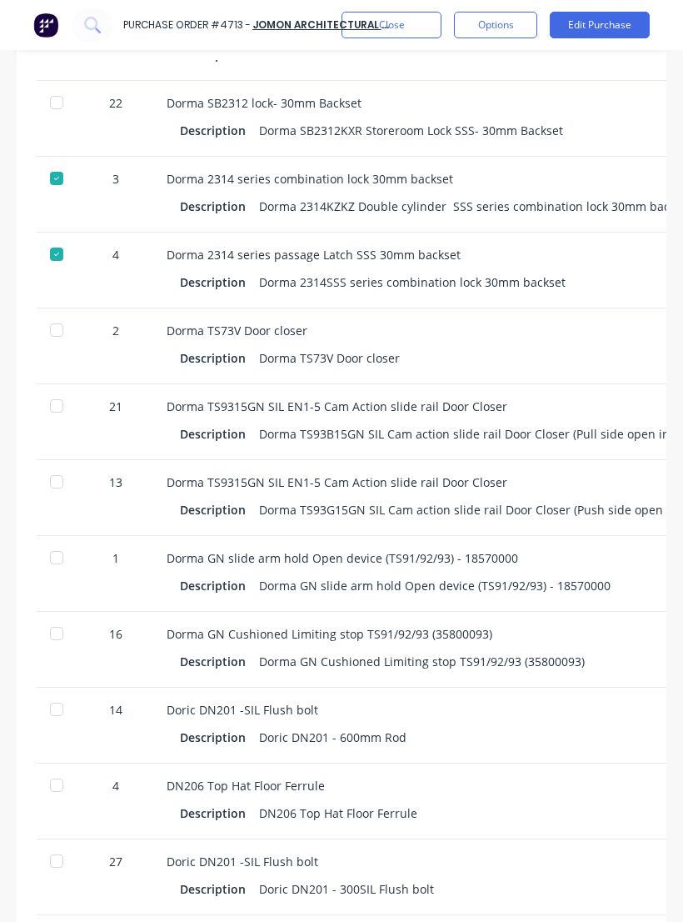
scroll to position [1761, 0]
click at [70, 388] on div at bounding box center [56, 404] width 33 height 33
click at [72, 464] on div at bounding box center [56, 480] width 33 height 33
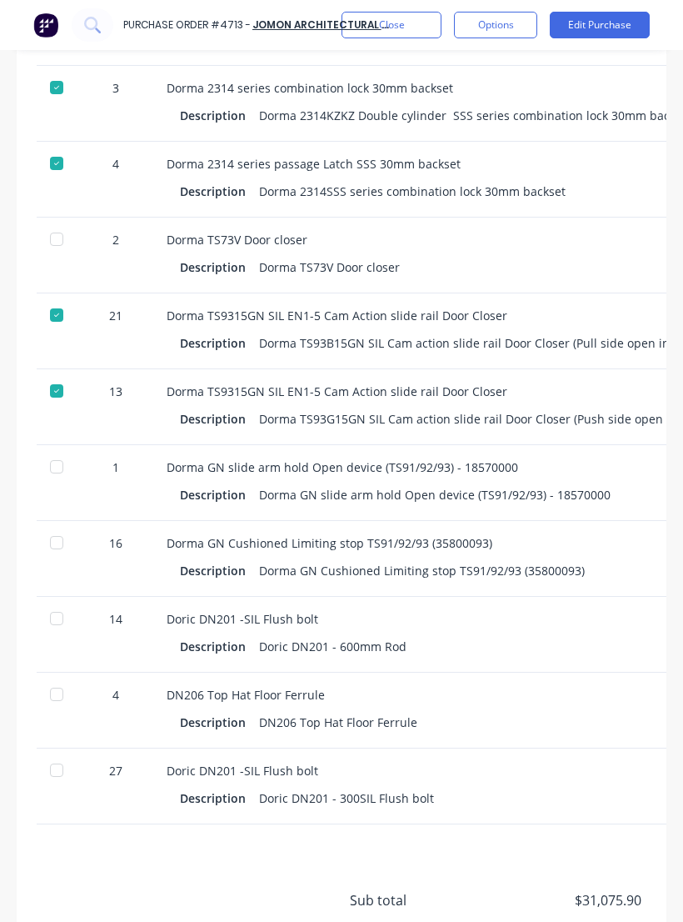
scroll to position [1849, 0]
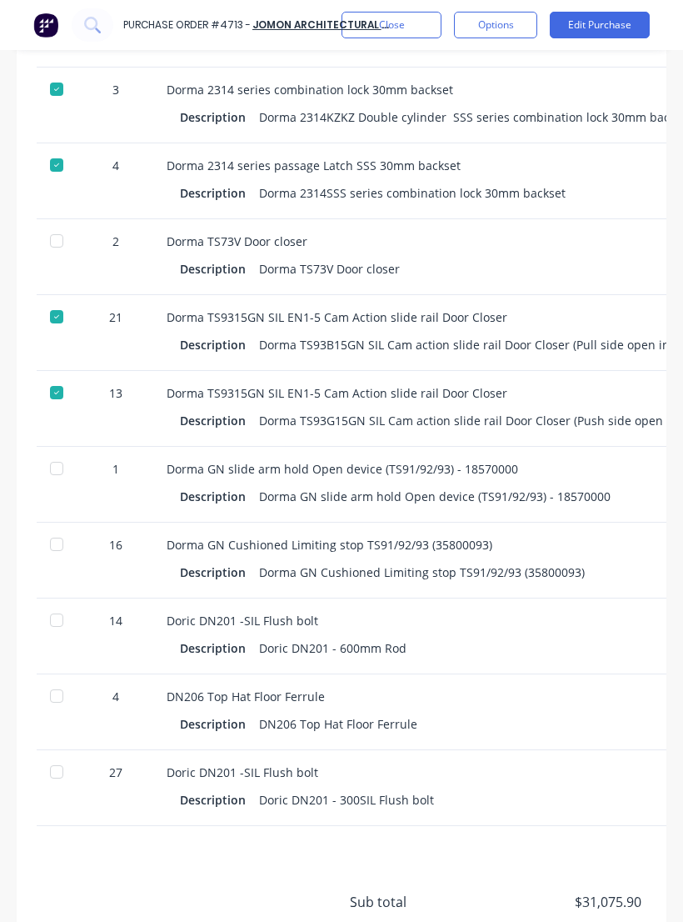
click at [63, 452] on div at bounding box center [56, 468] width 33 height 33
click at [62, 527] on div at bounding box center [56, 543] width 33 height 33
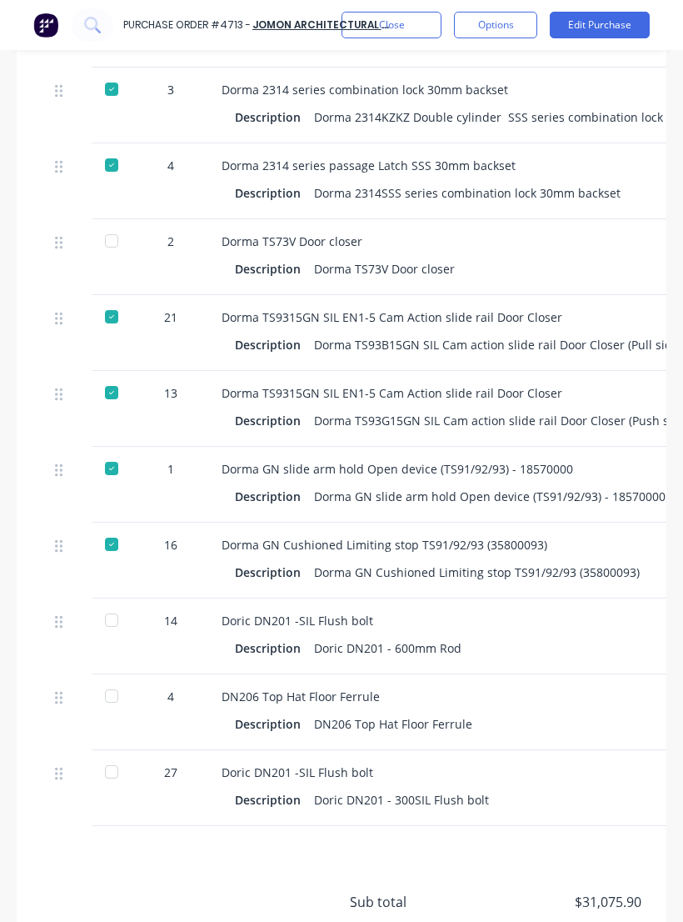
scroll to position [0, 0]
click at [113, 755] on div at bounding box center [111, 771] width 33 height 33
click at [120, 603] on div at bounding box center [111, 619] width 33 height 33
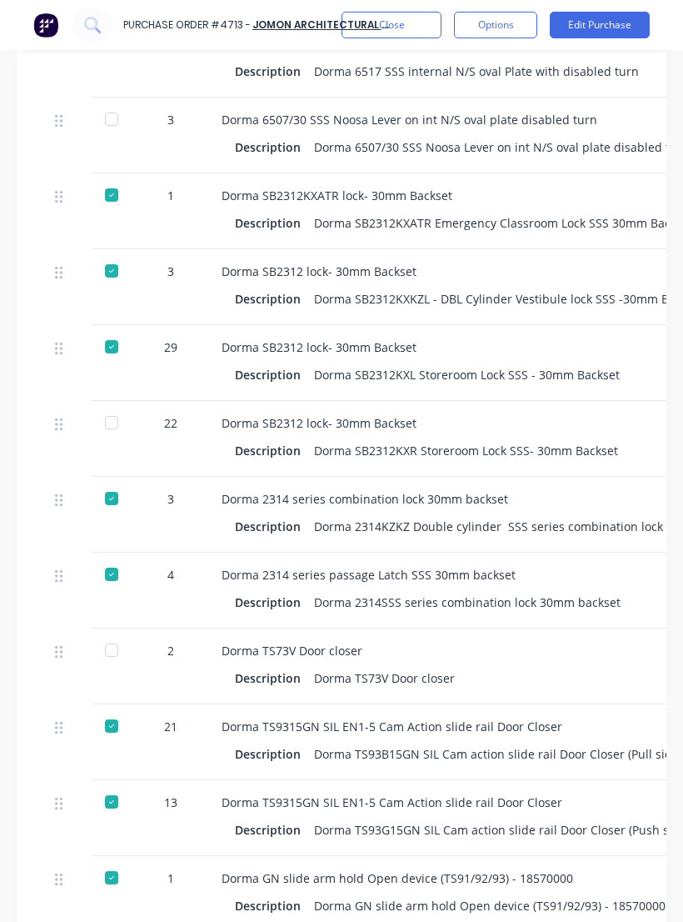
scroll to position [1205, -1]
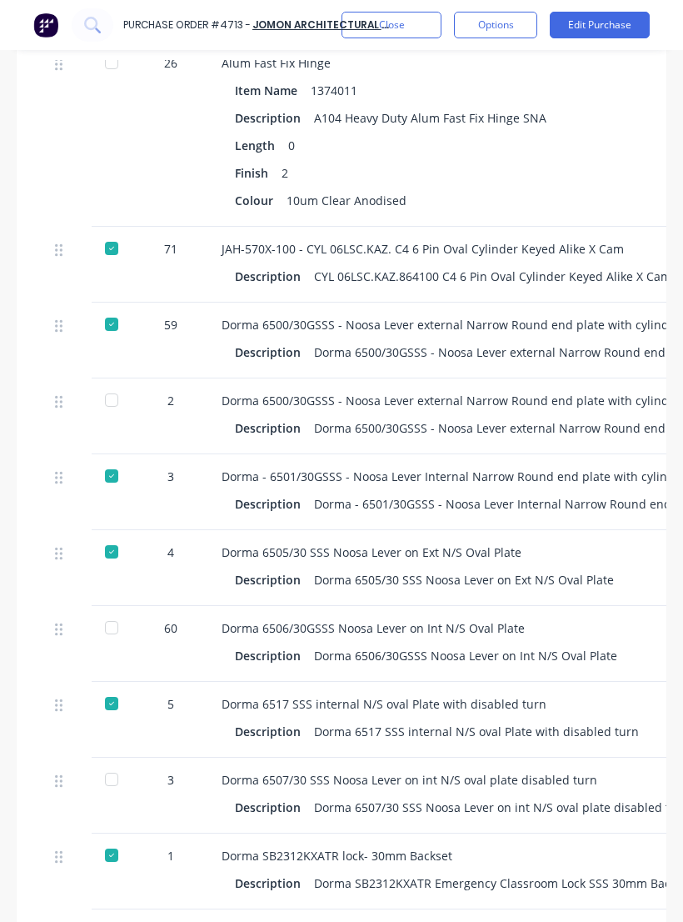
type textarea "x"
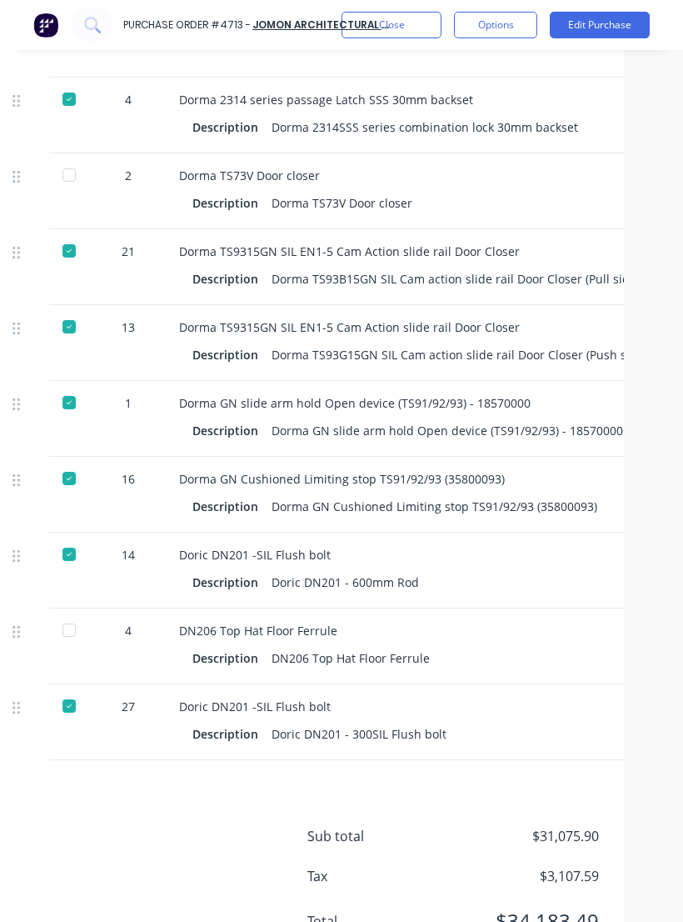
scroll to position [1913, 42]
